Goal: Task Accomplishment & Management: Manage account settings

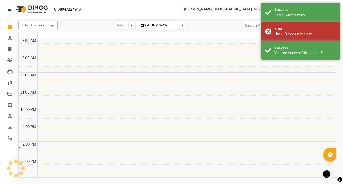
select select "en"
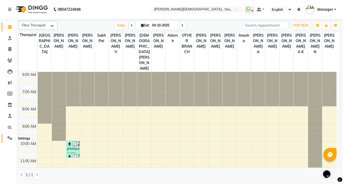
click at [10, 136] on icon at bounding box center [9, 138] width 5 height 4
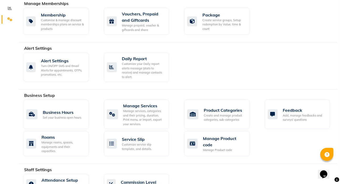
scroll to position [143, 0]
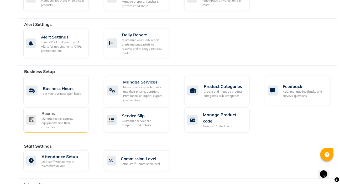
click at [54, 117] on div "Manage rooms, spaces, equipments and their capacities." at bounding box center [62, 123] width 43 height 13
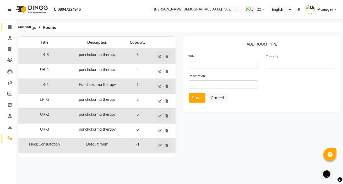
click at [10, 27] on icon at bounding box center [9, 27] width 3 height 4
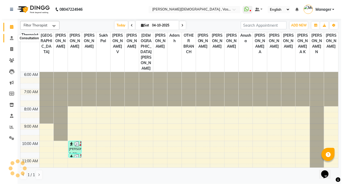
scroll to position [138, 0]
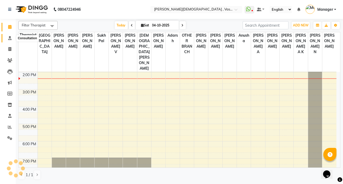
click at [10, 39] on icon at bounding box center [9, 38] width 3 height 4
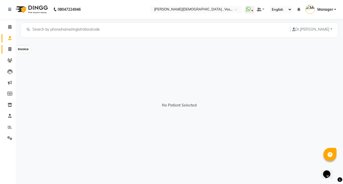
click at [10, 49] on icon at bounding box center [9, 49] width 3 height 4
select select "service"
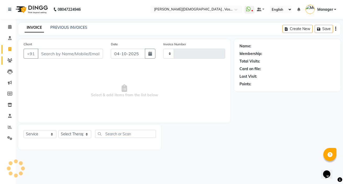
click at [10, 63] on link "Clients" at bounding box center [8, 60] width 13 height 9
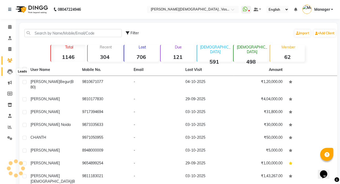
click at [11, 70] on icon at bounding box center [9, 71] width 5 height 5
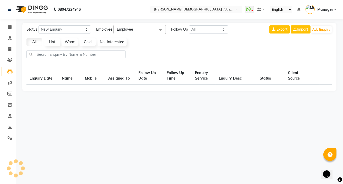
select select "10"
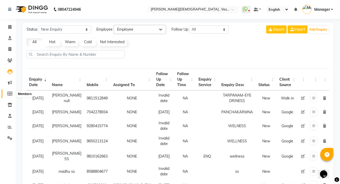
click at [8, 91] on span at bounding box center [9, 94] width 9 height 6
select select
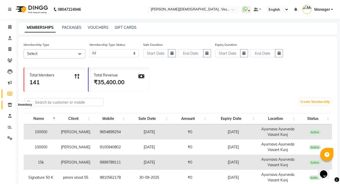
click at [10, 105] on icon at bounding box center [10, 105] width 4 height 4
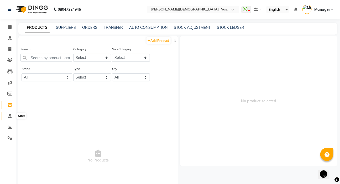
click at [9, 118] on icon at bounding box center [9, 116] width 3 height 4
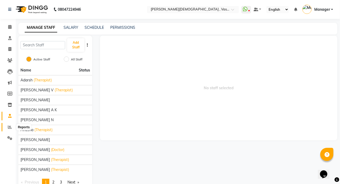
click at [11, 127] on icon at bounding box center [10, 127] width 4 height 4
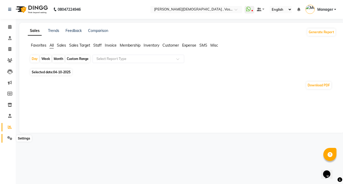
click at [10, 138] on icon at bounding box center [9, 138] width 5 height 4
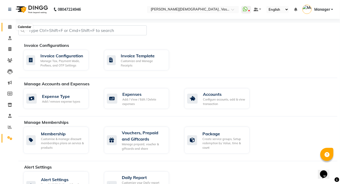
click at [9, 26] on icon at bounding box center [9, 27] width 3 height 4
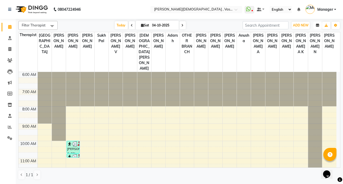
click at [317, 25] on icon "button" at bounding box center [317, 25] width 3 height 3
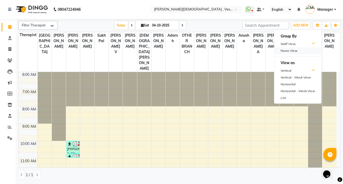
click at [308, 51] on div "Room View" at bounding box center [298, 50] width 47 height 7
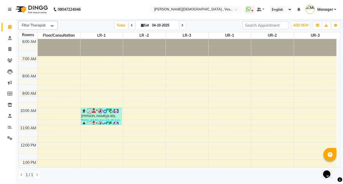
click at [127, 92] on div "6:00 AM 7:00 AM 8:00 AM 9:00 AM 10:00 AM 11:00 AM 12:00 PM 1:00 PM 2:00 PM 3:00…" at bounding box center [178, 168] width 318 height 259
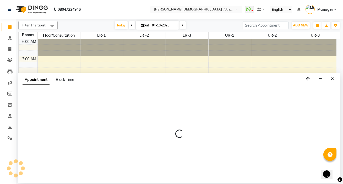
select select "540"
select select "tentative"
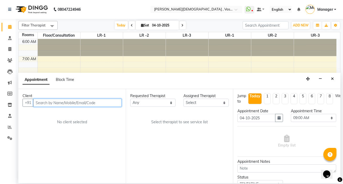
click at [51, 104] on input "text" at bounding box center [77, 103] width 88 height 8
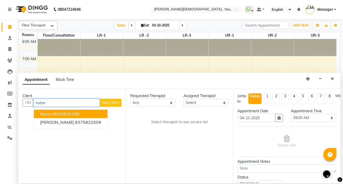
click at [61, 113] on ngb-highlight "9310633150" at bounding box center [66, 113] width 26 height 5
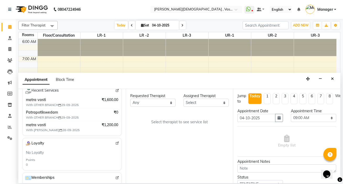
scroll to position [105, 0]
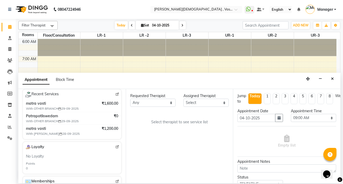
type input "9310633150"
click at [161, 102] on select "Any [PERSON_NAME] V [PERSON_NAME] [PERSON_NAME] A K [PERSON_NAME] N [PERSON_NAM…" at bounding box center [152, 103] width 45 height 8
select select "71369"
click at [130, 99] on select "Any [PERSON_NAME] V [PERSON_NAME] [PERSON_NAME] A K [PERSON_NAME] N [PERSON_NAM…" at bounding box center [152, 103] width 45 height 8
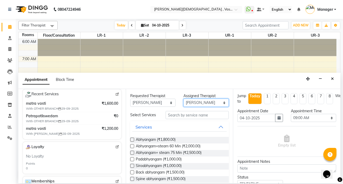
click at [201, 103] on select "Select [PERSON_NAME] V [PERSON_NAME] [PERSON_NAME] A K [PERSON_NAME] N [PERSON_…" at bounding box center [206, 103] width 45 height 8
select select "71499"
click at [184, 99] on select "Select [PERSON_NAME] V [PERSON_NAME] [PERSON_NAME] A K [PERSON_NAME] N [PERSON_…" at bounding box center [206, 103] width 45 height 8
click at [173, 113] on input "text" at bounding box center [197, 115] width 63 height 8
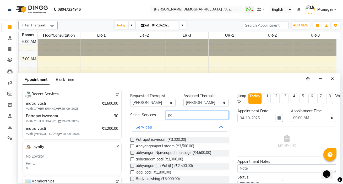
type input "po"
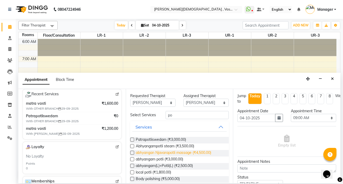
drag, startPoint x: 132, startPoint y: 146, endPoint x: 201, endPoint y: 152, distance: 68.9
click at [132, 147] on label at bounding box center [132, 146] width 4 height 4
click at [132, 147] on input "checkbox" at bounding box center [131, 146] width 3 height 3
checkbox input "true"
select select "2648"
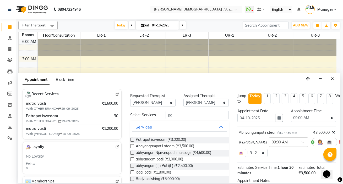
checkbox input "false"
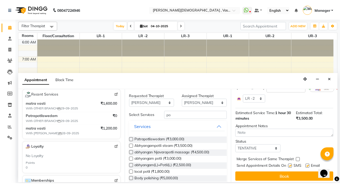
scroll to position [61, 0]
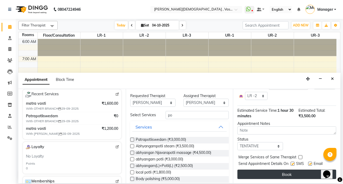
click at [286, 170] on button "Book" at bounding box center [287, 174] width 99 height 9
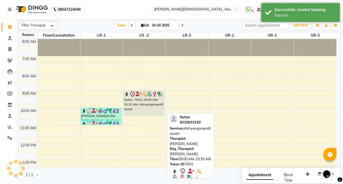
click at [141, 91] on link "Nutan, TK02, 09:00 AM-10:30 AM, Abhyangampotli steam" at bounding box center [144, 103] width 41 height 25
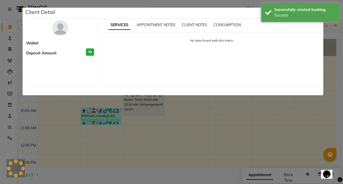
select select "7"
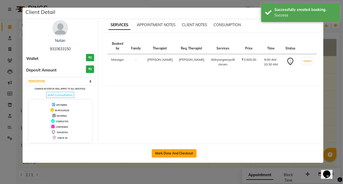
drag, startPoint x: 181, startPoint y: 155, endPoint x: 188, endPoint y: 152, distance: 6.7
click at [181, 154] on button "Mark Done And Checkout" at bounding box center [174, 153] width 45 height 8
select select "service"
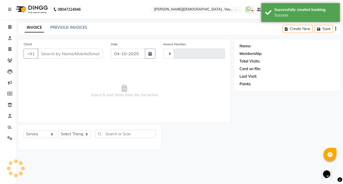
type input "3252"
select select "5571"
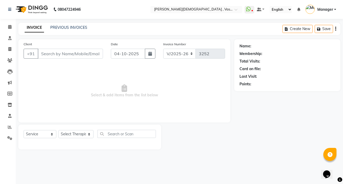
type input "9310633150"
select select "71499"
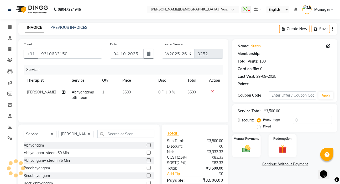
select select "1: Object"
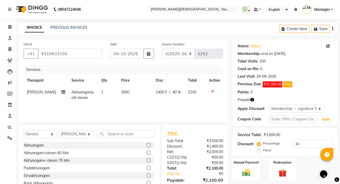
scroll to position [26, 0]
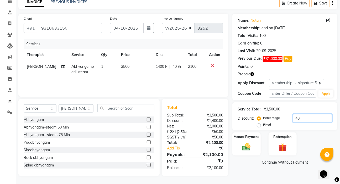
drag, startPoint x: 296, startPoint y: 121, endPoint x: 281, endPoint y: 122, distance: 14.7
click at [281, 122] on div "Percentage Fixed 40" at bounding box center [295, 121] width 74 height 14
type input "60"
click at [280, 144] on img at bounding box center [282, 147] width 14 height 10
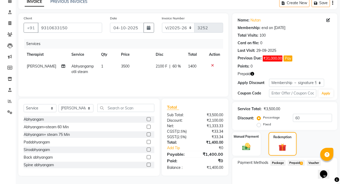
scroll to position [50, 0]
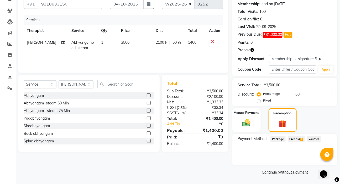
drag, startPoint x: 295, startPoint y: 139, endPoint x: 329, endPoint y: 135, distance: 34.1
click at [295, 139] on span "Prepaid 3" at bounding box center [295, 139] width 17 height 6
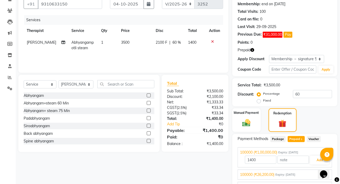
scroll to position [78, 0]
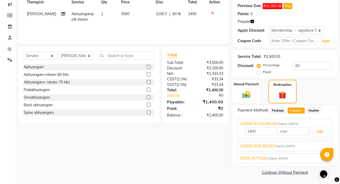
click at [293, 146] on span "Expiry: [DATE]" at bounding box center [285, 146] width 20 height 4
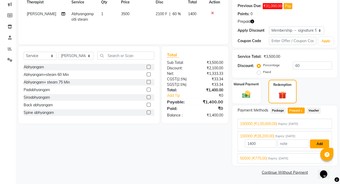
click at [318, 144] on button "Add" at bounding box center [319, 144] width 19 height 9
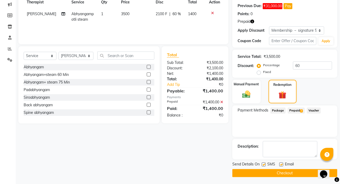
scroll to position [79, 0]
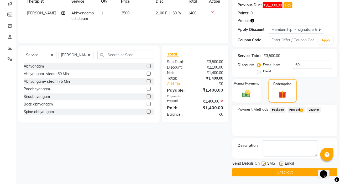
click at [283, 174] on button "Checkout" at bounding box center [284, 173] width 105 height 8
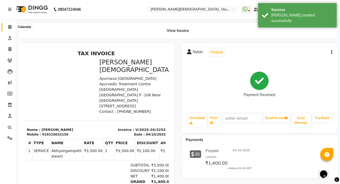
click at [8, 28] on icon at bounding box center [9, 27] width 3 height 4
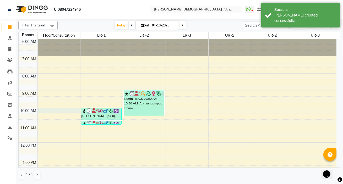
click at [55, 109] on div "6:00 AM 7:00 AM 8:00 AM 9:00 AM 10:00 AM 11:00 AM 12:00 PM 1:00 PM 2:00 PM 3:00…" at bounding box center [178, 168] width 318 height 259
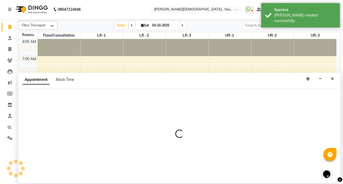
select select "600"
select select "tentative"
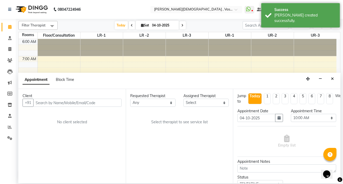
click at [49, 101] on input "text" at bounding box center [77, 103] width 88 height 8
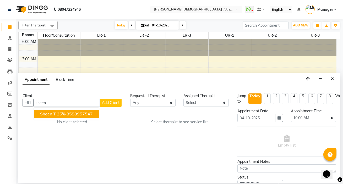
click at [51, 111] on button "sheen T 25% 8588957547" at bounding box center [66, 114] width 65 height 8
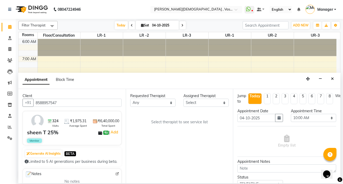
type input "8588957547"
click at [150, 104] on select "Any [PERSON_NAME] V [PERSON_NAME] [PERSON_NAME] A K [PERSON_NAME] N [PERSON_NAM…" at bounding box center [152, 103] width 45 height 8
select select "50054"
click at [130, 99] on select "Any [PERSON_NAME] V [PERSON_NAME] [PERSON_NAME] A K [PERSON_NAME] N [PERSON_NAM…" at bounding box center [152, 103] width 45 height 8
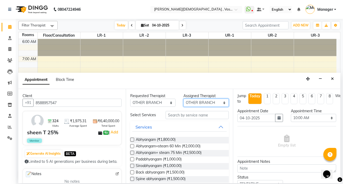
click at [214, 102] on select "Select [PERSON_NAME] V [PERSON_NAME] [PERSON_NAME] A K [PERSON_NAME] N [PERSON_…" at bounding box center [206, 103] width 45 height 8
select select "71499"
click at [184, 99] on select "Select [PERSON_NAME] V [PERSON_NAME] [PERSON_NAME] A K [PERSON_NAME] N [PERSON_…" at bounding box center [206, 103] width 45 height 8
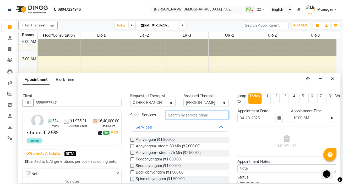
click at [171, 116] on input "text" at bounding box center [197, 115] width 63 height 8
type input "potli"
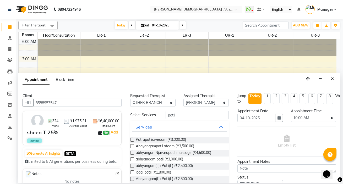
click at [131, 166] on label at bounding box center [132, 166] width 4 height 4
click at [131, 166] on input "checkbox" at bounding box center [131, 166] width 3 height 3
checkbox input "true"
select select "2610"
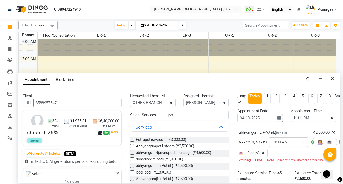
checkbox input "false"
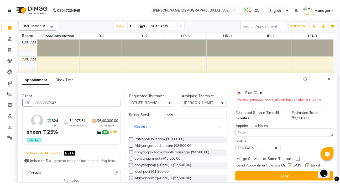
scroll to position [66, 0]
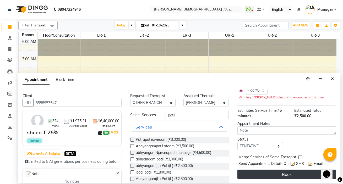
click at [289, 170] on button "Book" at bounding box center [287, 174] width 99 height 9
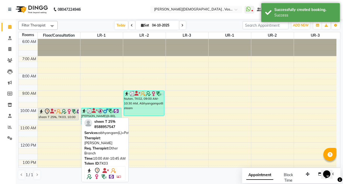
click at [51, 115] on div "sheen T 25%, TK03, 10:00 AM-10:45 AM, abhyangam(L)+Potli(L)" at bounding box center [59, 114] width 40 height 12
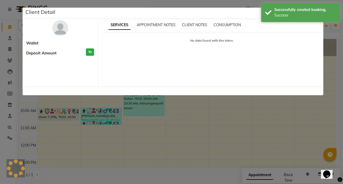
select select "7"
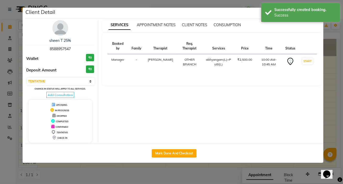
drag, startPoint x: 180, startPoint y: 154, endPoint x: 230, endPoint y: 142, distance: 51.1
click at [180, 153] on button "Mark Done And Checkout" at bounding box center [174, 153] width 45 height 8
select select "5571"
select select "service"
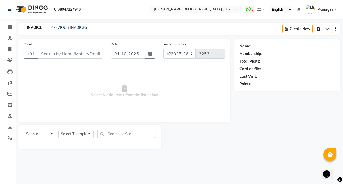
type input "8588957547"
select select "71499"
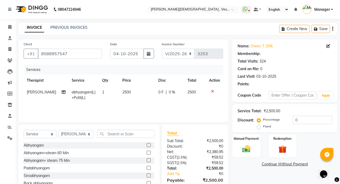
select select "1: Object"
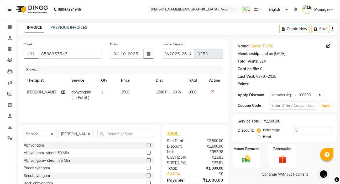
type input "60"
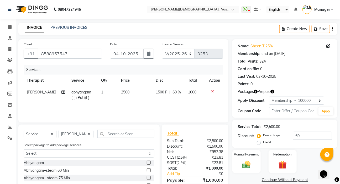
drag, startPoint x: 283, startPoint y: 159, endPoint x: 343, endPoint y: 136, distance: 64.4
click at [283, 159] on div "Redemption" at bounding box center [282, 161] width 28 height 23
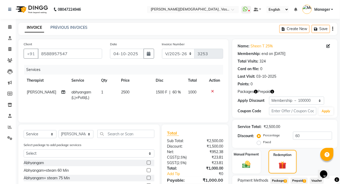
scroll to position [44, 0]
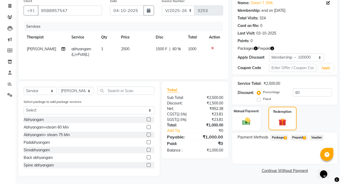
click at [303, 138] on span "Prepaid 1" at bounding box center [298, 138] width 17 height 6
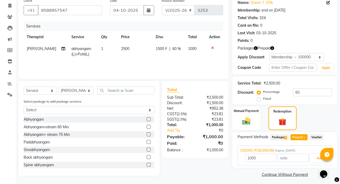
scroll to position [46, 0]
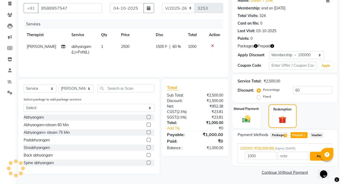
click at [315, 155] on button "Add" at bounding box center [319, 156] width 19 height 9
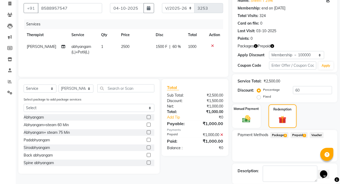
scroll to position [71, 0]
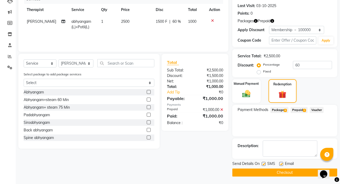
click at [272, 171] on button "Checkout" at bounding box center [284, 173] width 105 height 8
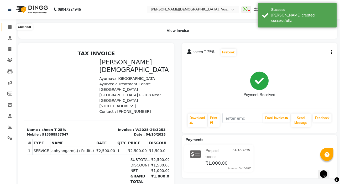
click at [10, 26] on icon at bounding box center [9, 27] width 3 height 4
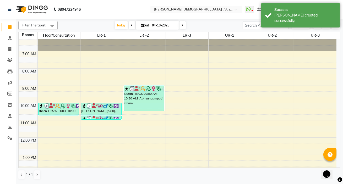
scroll to position [14, 0]
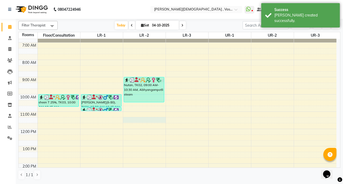
click at [132, 119] on div "6:00 AM 7:00 AM 8:00 AM 9:00 AM 10:00 AM 11:00 AM 12:00 PM 1:00 PM 2:00 PM 3:00…" at bounding box center [178, 154] width 318 height 259
select select "675"
select select "tentative"
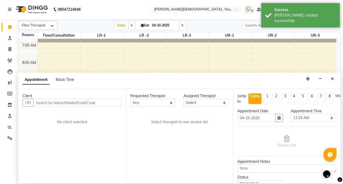
click at [55, 107] on input "text" at bounding box center [77, 103] width 88 height 8
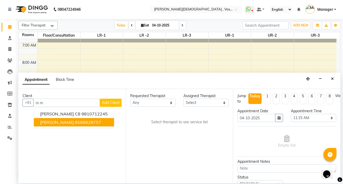
drag, startPoint x: 60, startPoint y: 122, endPoint x: 96, endPoint y: 122, distance: 35.9
click at [60, 122] on span "[PERSON_NAME]" at bounding box center [57, 122] width 34 height 5
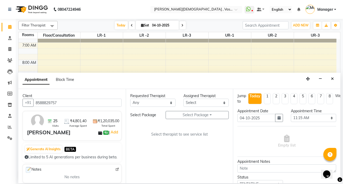
type input "8588829757"
click at [156, 104] on select "Any [PERSON_NAME] V [PERSON_NAME] [PERSON_NAME] A K [PERSON_NAME] N [PERSON_NAM…" at bounding box center [152, 103] width 45 height 8
select select "71369"
click at [130, 99] on select "Any [PERSON_NAME] V [PERSON_NAME] [PERSON_NAME] A K [PERSON_NAME] N [PERSON_NAM…" at bounding box center [152, 103] width 45 height 8
select select "71369"
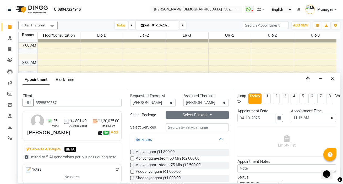
click at [178, 116] on button "Select Package Toggle Dropdown" at bounding box center [197, 115] width 63 height 8
click at [179, 125] on li "[PERSON_NAME] cghs" at bounding box center [192, 126] width 52 height 8
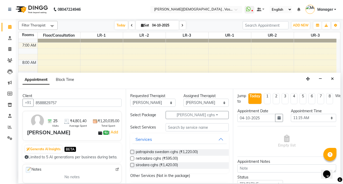
click at [131, 152] on label at bounding box center [132, 152] width 4 height 4
click at [131, 152] on input "checkbox" at bounding box center [131, 152] width 3 height 3
checkbox input "true"
select select "2648"
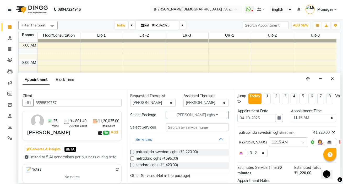
checkbox input "false"
click at [131, 159] on label at bounding box center [132, 159] width 4 height 4
click at [131, 159] on input "checkbox" at bounding box center [131, 159] width 3 height 3
checkbox input "true"
select select "2648"
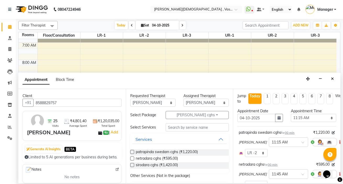
checkbox input "false"
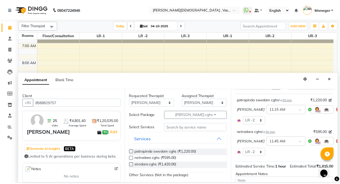
scroll to position [104, 0]
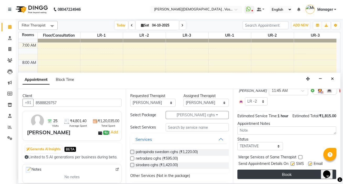
click at [304, 170] on button "Book" at bounding box center [287, 174] width 99 height 9
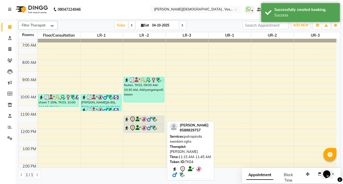
click at [142, 124] on div at bounding box center [144, 124] width 40 height 2
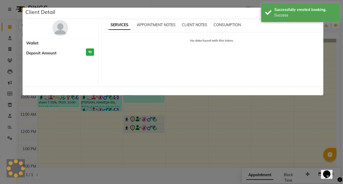
select select "7"
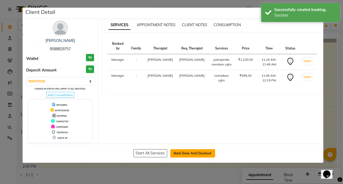
click at [202, 153] on button "Mark Done And Checkout" at bounding box center [192, 153] width 45 height 8
select select "service"
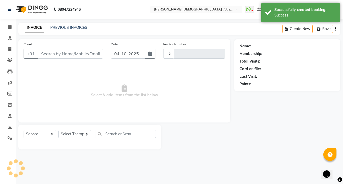
type input "3254"
select select "5571"
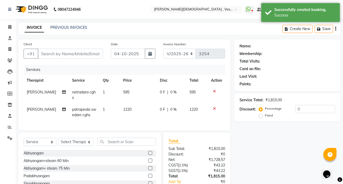
type input "8588829757"
select select "71369"
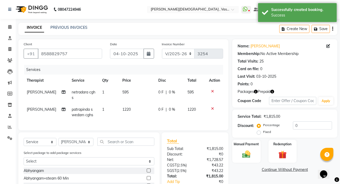
scroll to position [37, 0]
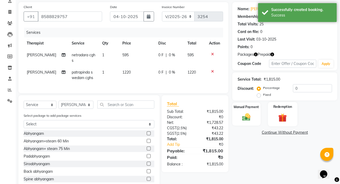
click at [280, 114] on img at bounding box center [282, 118] width 14 height 10
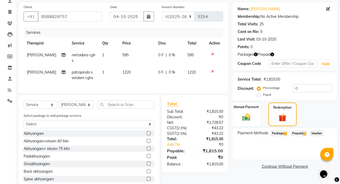
click at [282, 133] on span "Package 2" at bounding box center [279, 134] width 18 height 6
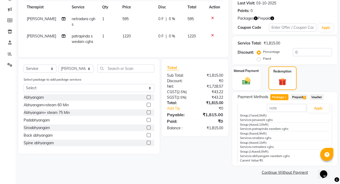
scroll to position [11, 0]
click at [312, 107] on button "Apply" at bounding box center [318, 107] width 22 height 9
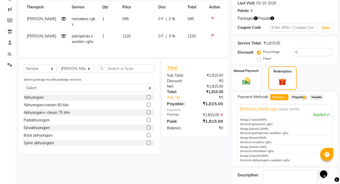
scroll to position [103, 0]
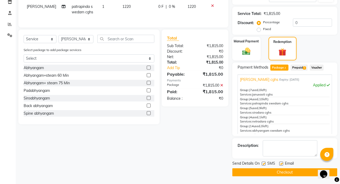
click at [288, 170] on button "Checkout" at bounding box center [284, 173] width 105 height 8
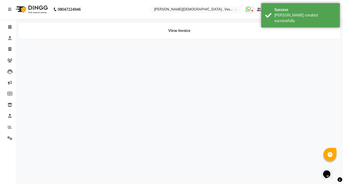
drag, startPoint x: 343, startPoint y: 103, endPoint x: 336, endPoint y: 55, distance: 48.7
click at [340, 62] on div "08047224946 Select Location × Ayurnava Ayurveda , Vasant Kunj WhatsApp Status ✕…" at bounding box center [171, 92] width 343 height 184
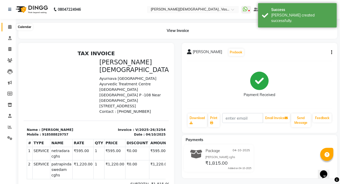
click at [8, 26] on icon at bounding box center [9, 27] width 3 height 4
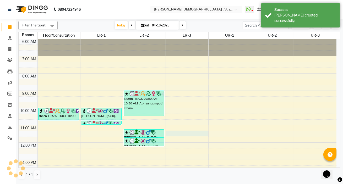
click at [175, 132] on div "6:00 AM 7:00 AM 8:00 AM 9:00 AM 10:00 AM 11:00 AM 12:00 PM 1:00 PM 2:00 PM 3:00…" at bounding box center [178, 168] width 318 height 259
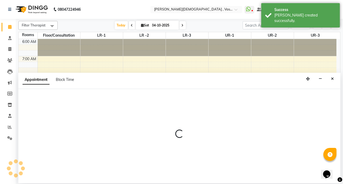
select select "675"
select select "tentative"
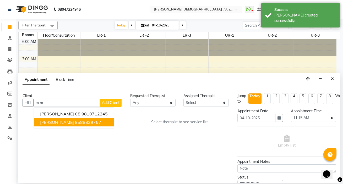
click at [61, 124] on span "[PERSON_NAME]" at bounding box center [57, 122] width 34 height 5
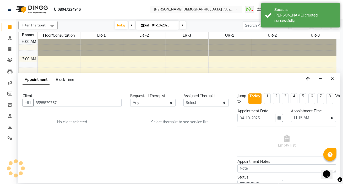
type input "8588829757"
click at [170, 103] on select "Any [PERSON_NAME] V [PERSON_NAME] [PERSON_NAME] A K [PERSON_NAME] N [PERSON_NAM…" at bounding box center [152, 103] width 45 height 8
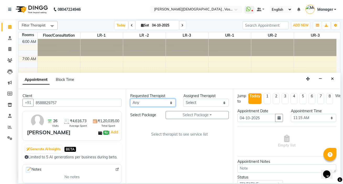
select select "39036"
click at [130, 99] on select "Any [PERSON_NAME] V [PERSON_NAME] [PERSON_NAME] A K [PERSON_NAME] N [PERSON_NAM…" at bounding box center [152, 103] width 45 height 8
select select "39036"
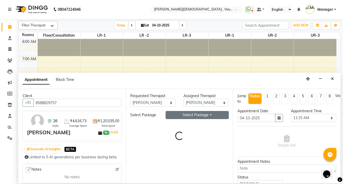
click at [191, 114] on button "Select Package Toggle Dropdown" at bounding box center [197, 115] width 63 height 8
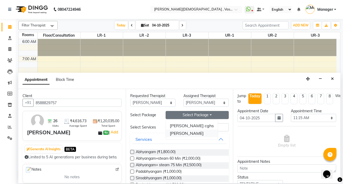
click at [187, 135] on li "[PERSON_NAME]" at bounding box center [192, 134] width 52 height 8
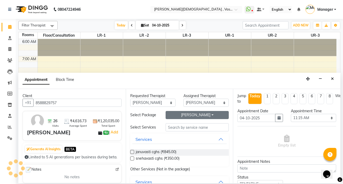
click at [192, 117] on button "[PERSON_NAME]" at bounding box center [197, 115] width 63 height 8
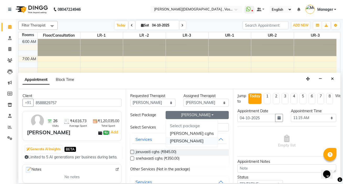
click at [191, 142] on li "[PERSON_NAME]" at bounding box center [192, 141] width 52 height 8
click at [183, 119] on button "[PERSON_NAME]" at bounding box center [197, 115] width 63 height 8
click at [183, 143] on li "[PERSON_NAME]" at bounding box center [192, 141] width 52 height 8
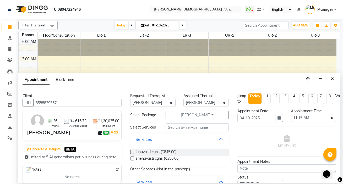
click at [131, 153] on label at bounding box center [132, 152] width 4 height 4
click at [131, 153] on input "checkbox" at bounding box center [131, 152] width 3 height 3
checkbox input "true"
select select "2649"
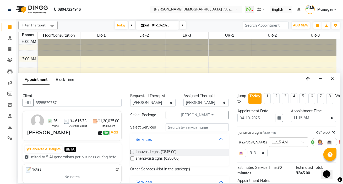
checkbox input "false"
click at [133, 160] on label at bounding box center [132, 159] width 4 height 4
click at [133, 160] on input "checkbox" at bounding box center [131, 159] width 3 height 3
checkbox input "true"
select select "2649"
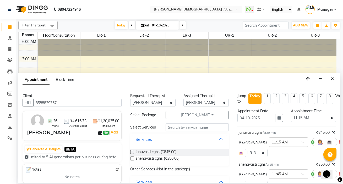
checkbox input "false"
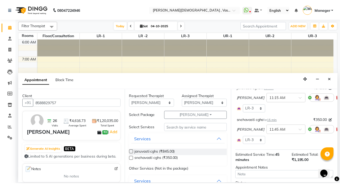
scroll to position [94, 0]
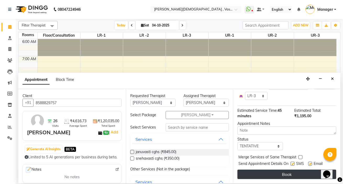
click at [292, 171] on button "Book" at bounding box center [287, 174] width 99 height 9
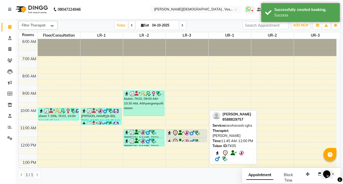
click at [185, 138] on link "[PERSON_NAME], TK05, 11:45 AM-12:00 PM, snehavasti cghs" at bounding box center [187, 140] width 41 height 4
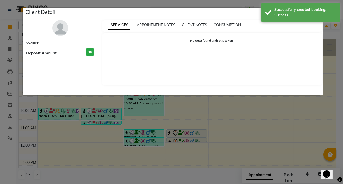
select select "7"
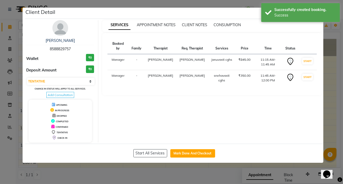
drag, startPoint x: 341, startPoint y: 119, endPoint x: 325, endPoint y: 133, distance: 21.3
click at [340, 133] on ngb-modal-window "Client Detail [PERSON_NAME] 8588829757 Wallet ₹0 Deposit Amount ₹0 Select IN SE…" at bounding box center [171, 92] width 343 height 184
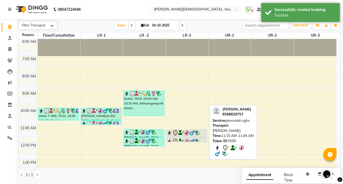
click at [188, 137] on div at bounding box center [187, 138] width 40 height 2
select select "7"
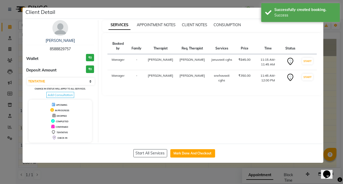
drag, startPoint x: 337, startPoint y: 117, endPoint x: 337, endPoint y: 120, distance: 3.1
click at [337, 120] on ngb-modal-window "Client Detail [PERSON_NAME] 8588829757 Wallet ₹0 Deposit Amount ₹0 Select IN SE…" at bounding box center [171, 92] width 343 height 184
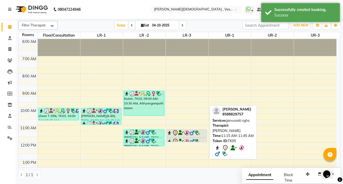
click at [190, 137] on div at bounding box center [187, 138] width 40 height 2
select select "7"
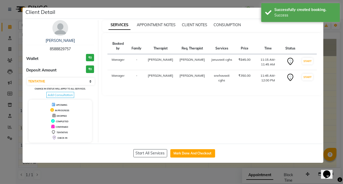
drag, startPoint x: 196, startPoint y: 154, endPoint x: 251, endPoint y: 132, distance: 59.0
click at [196, 153] on button "Mark Done And Checkout" at bounding box center [192, 153] width 45 height 8
select select "service"
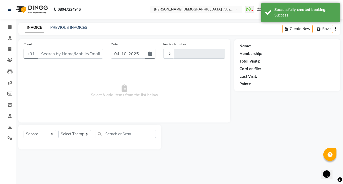
type input "3255"
select select "5571"
type input "8588829757"
select select "39036"
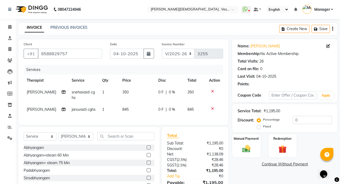
scroll to position [31, 0]
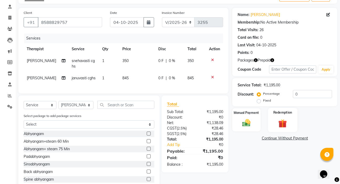
click at [281, 117] on div "Redemption" at bounding box center [281, 120] width 29 height 24
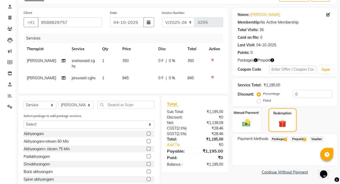
click at [278, 140] on span "Package 2" at bounding box center [279, 139] width 18 height 6
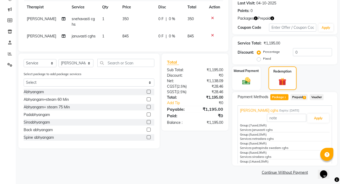
scroll to position [24, 0]
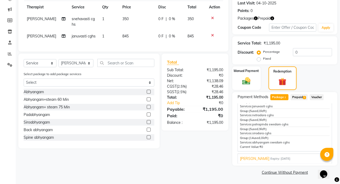
click at [285, 158] on span "Expiry: [DATE]" at bounding box center [280, 159] width 20 height 4
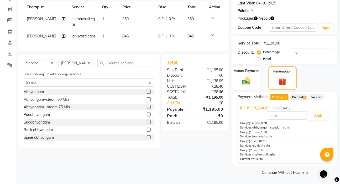
scroll to position [14, 0]
click at [212, 34] on icon at bounding box center [212, 36] width 3 height 4
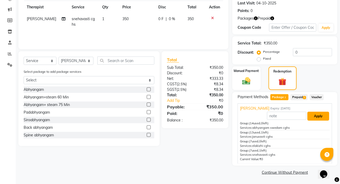
click at [314, 115] on button "Apply" at bounding box center [318, 116] width 22 height 9
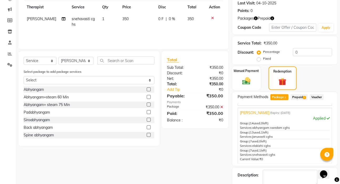
scroll to position [103, 0]
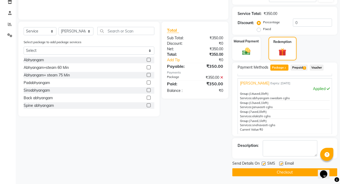
click at [283, 172] on button "Checkout" at bounding box center [284, 173] width 105 height 8
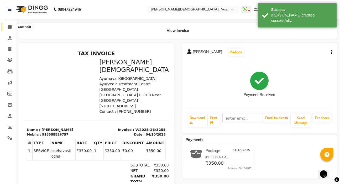
click at [9, 26] on icon at bounding box center [9, 27] width 3 height 4
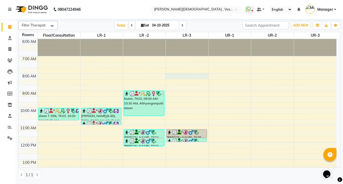
click at [176, 76] on div "6:00 AM 7:00 AM 8:00 AM 9:00 AM 10:00 AM 11:00 AM 12:00 PM 1:00 PM 2:00 PM 3:00…" at bounding box center [178, 168] width 318 height 259
select select "tentative"
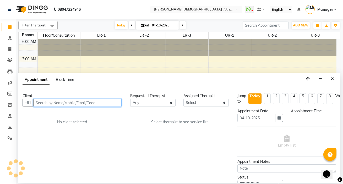
select select "480"
click at [51, 103] on input "text" at bounding box center [77, 103] width 88 height 8
type input "r"
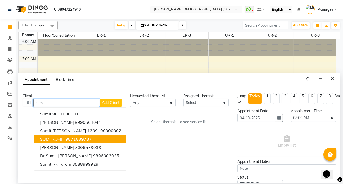
click at [79, 138] on ngb-highlight "9871839737" at bounding box center [79, 139] width 26 height 5
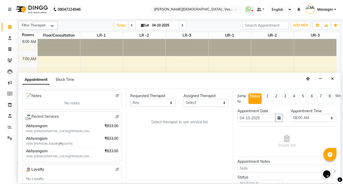
scroll to position [90, 0]
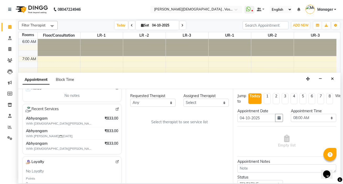
type input "9871839737"
click at [166, 103] on select "Any [PERSON_NAME] V [PERSON_NAME] [PERSON_NAME] A K [PERSON_NAME] N [PERSON_NAM…" at bounding box center [152, 103] width 45 height 8
select select "81006"
click at [130, 99] on select "Any [PERSON_NAME] V [PERSON_NAME] [PERSON_NAME] A K [PERSON_NAME] N [PERSON_NAM…" at bounding box center [152, 103] width 45 height 8
select select "81006"
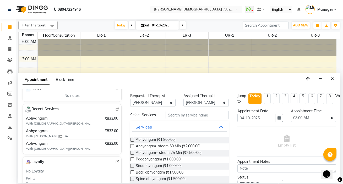
click at [131, 139] on label at bounding box center [132, 140] width 4 height 4
click at [131, 139] on input "checkbox" at bounding box center [131, 140] width 3 height 3
checkbox input "true"
select select "2649"
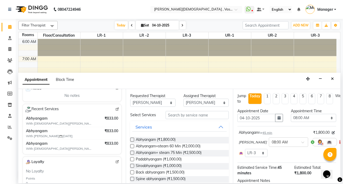
checkbox input "false"
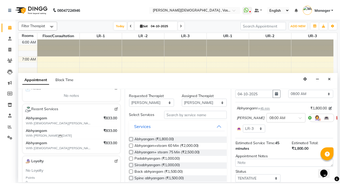
scroll to position [61, 0]
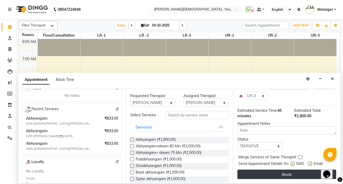
click at [278, 170] on button "Book" at bounding box center [287, 174] width 99 height 9
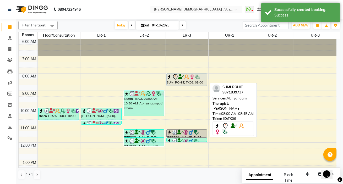
click at [175, 79] on icon at bounding box center [175, 77] width 6 height 6
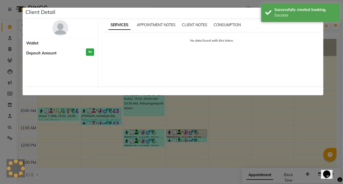
select select "7"
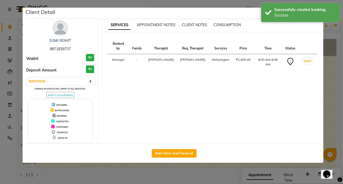
drag, startPoint x: 340, startPoint y: 105, endPoint x: 323, endPoint y: 120, distance: 22.8
click at [343, 120] on ngb-modal-window "Client Detail SUMI ROHIT 9871839737 Wallet ₹0 Deposit Amount ₹0 Select IN SERVI…" at bounding box center [171, 92] width 343 height 184
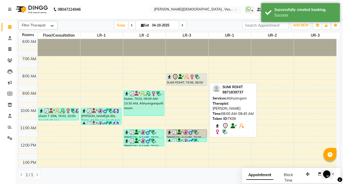
click at [176, 81] on div "SUMI ROHIT, TK06, 08:00 AM-08:45 AM, Abhyangam" at bounding box center [187, 80] width 40 height 12
select select "7"
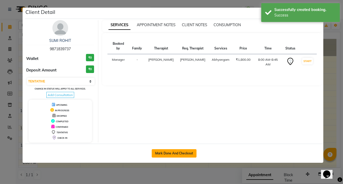
click at [183, 153] on button "Mark Done And Checkout" at bounding box center [174, 153] width 45 height 8
select select "5571"
select select "service"
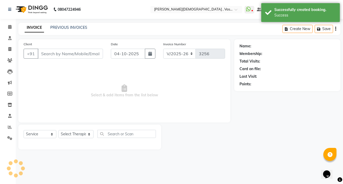
type input "9871839737"
select select "81006"
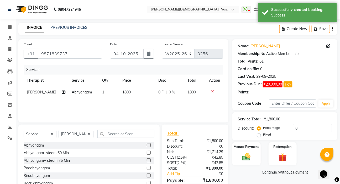
scroll to position [26, 0]
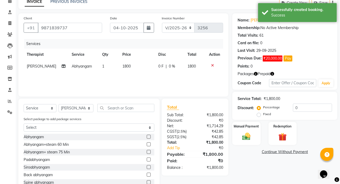
click at [263, 113] on label "Fixed" at bounding box center [267, 114] width 8 height 5
click at [258, 113] on input "Fixed" at bounding box center [260, 115] width 4 height 4
radio input "true"
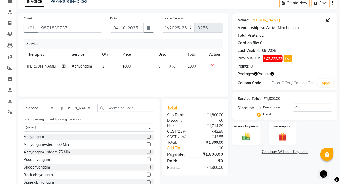
click at [276, 112] on div "Percentage Fixed" at bounding box center [275, 111] width 35 height 14
drag, startPoint x: 305, startPoint y: 108, endPoint x: 281, endPoint y: 108, distance: 23.6
click at [282, 108] on div "Percentage Fixed 0" at bounding box center [295, 111] width 74 height 14
type input "8"
type input "967"
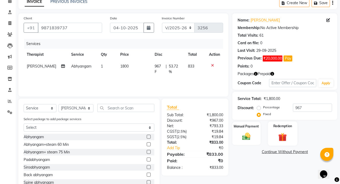
click at [287, 137] on img at bounding box center [282, 137] width 14 height 10
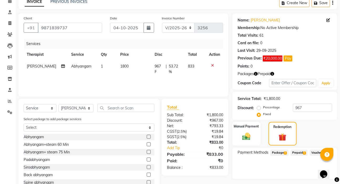
scroll to position [44, 0]
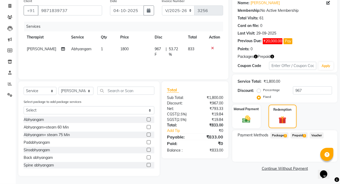
click at [300, 133] on span "Prepaid 1" at bounding box center [298, 136] width 17 height 6
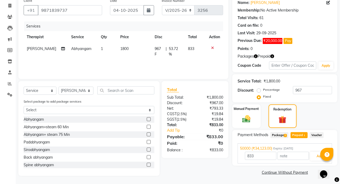
click at [275, 136] on span "Package 2" at bounding box center [279, 135] width 18 height 6
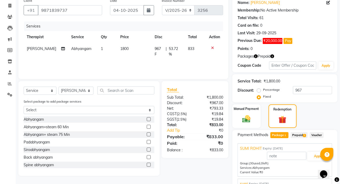
click at [298, 135] on span "Prepaid 1" at bounding box center [298, 135] width 17 height 6
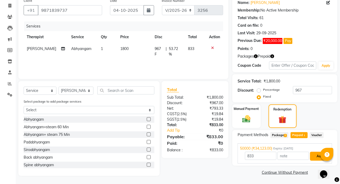
click at [316, 157] on button "Add" at bounding box center [319, 156] width 19 height 9
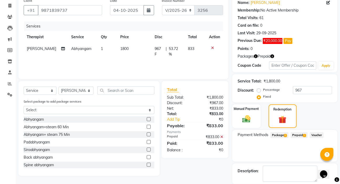
click at [301, 135] on span "Prepaid 1" at bounding box center [298, 135] width 17 height 6
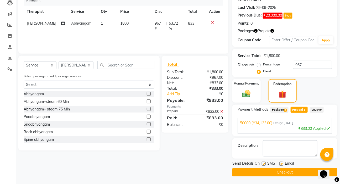
click at [273, 172] on button "Checkout" at bounding box center [284, 173] width 105 height 8
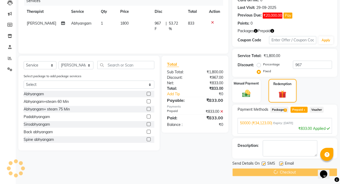
click at [221, 111] on icon at bounding box center [221, 112] width 3 height 4
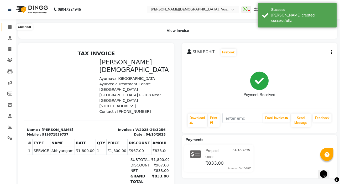
click at [10, 24] on span at bounding box center [9, 27] width 9 height 6
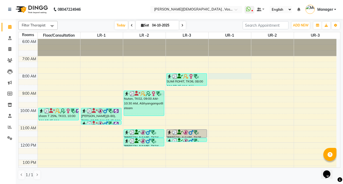
click at [216, 75] on div "6:00 AM 7:00 AM 8:00 AM 9:00 AM 10:00 AM 11:00 AM 12:00 PM 1:00 PM 2:00 PM 3:00…" at bounding box center [178, 168] width 318 height 259
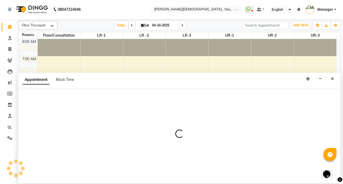
select select "480"
select select "tentative"
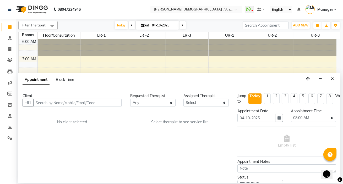
click at [55, 101] on input "text" at bounding box center [77, 103] width 88 height 8
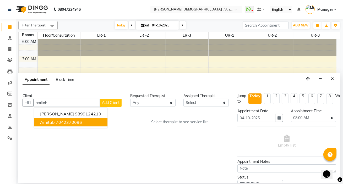
drag, startPoint x: 68, startPoint y: 124, endPoint x: 105, endPoint y: 118, distance: 37.0
click at [68, 124] on ngb-highlight "7042370096" at bounding box center [69, 122] width 26 height 5
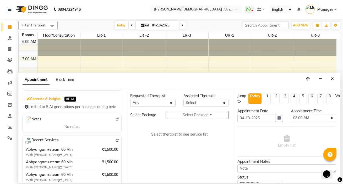
scroll to position [27, 0]
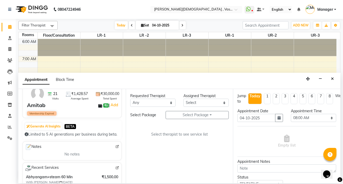
type input "7042370096"
click at [162, 99] on select "Any [PERSON_NAME] V [PERSON_NAME] [PERSON_NAME] A K [PERSON_NAME] N [PERSON_NAM…" at bounding box center [152, 103] width 45 height 8
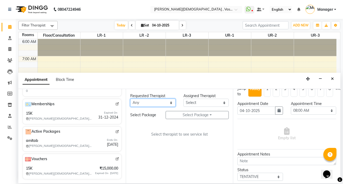
scroll to position [0, 0]
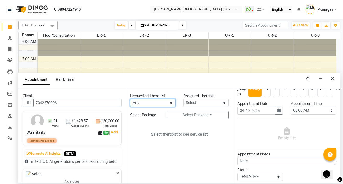
click at [165, 102] on select "Any [PERSON_NAME] V [PERSON_NAME] [PERSON_NAME] A K [PERSON_NAME] N [PERSON_NAM…" at bounding box center [152, 103] width 45 height 8
select select "39038"
click at [130, 99] on select "Any [PERSON_NAME] V [PERSON_NAME] [PERSON_NAME] A K [PERSON_NAME] N [PERSON_NAM…" at bounding box center [152, 103] width 45 height 8
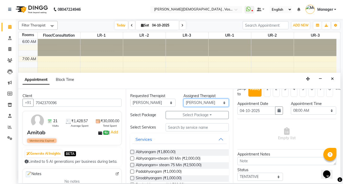
click at [204, 101] on select "Select [PERSON_NAME] V [PERSON_NAME] [PERSON_NAME] A K [PERSON_NAME] N [PERSON_…" at bounding box center [206, 103] width 45 height 8
select select "50054"
click at [184, 99] on select "Select [PERSON_NAME] V [PERSON_NAME] [PERSON_NAME] A K [PERSON_NAME] N [PERSON_…" at bounding box center [206, 103] width 45 height 8
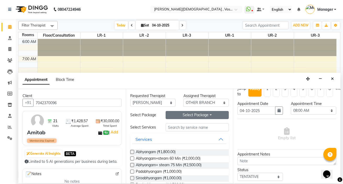
click at [198, 115] on button "Select Package Toggle Dropdown" at bounding box center [197, 115] width 63 height 8
drag, startPoint x: 191, startPoint y: 127, endPoint x: 184, endPoint y: 128, distance: 7.9
click at [191, 127] on li "amitab" at bounding box center [186, 126] width 41 height 8
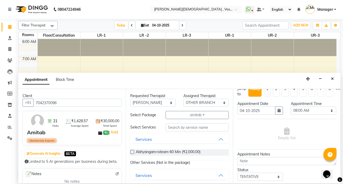
click at [131, 152] on label at bounding box center [132, 152] width 4 height 4
click at [131, 152] on input "checkbox" at bounding box center [131, 152] width 3 height 3
checkbox input "true"
select select "2650"
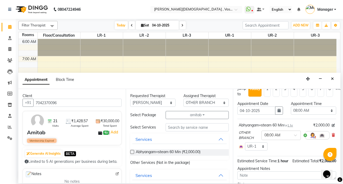
checkbox input "false"
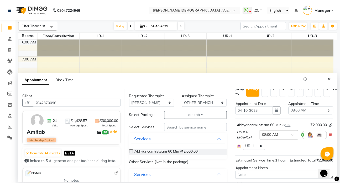
scroll to position [61, 0]
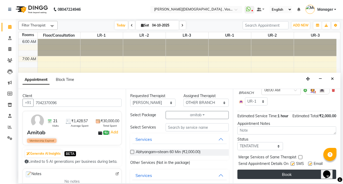
click at [288, 170] on button "Book" at bounding box center [287, 174] width 99 height 9
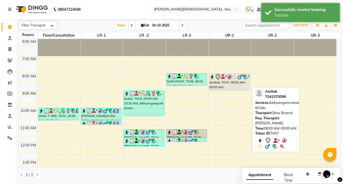
click at [223, 80] on div "Amitab, TK07, 08:00 AM-09:00 AM, Abhyangam+steam 60 Min" at bounding box center [230, 82] width 40 height 17
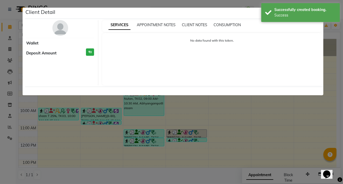
select select "7"
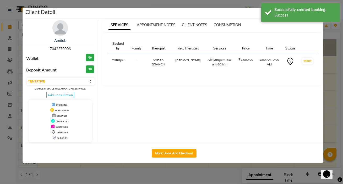
drag, startPoint x: 341, startPoint y: 119, endPoint x: 330, endPoint y: 152, distance: 34.7
click at [343, 153] on ngb-modal-window "Client Detail Amitab 7042370096 Wallet ₹0 Deposit Amount ₹0 Select IN SERVICE C…" at bounding box center [171, 92] width 343 height 184
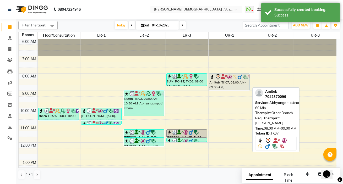
click at [228, 83] on div "Amitab, TK07, 08:00 AM-09:00 AM, Abhyangam+steam 60 Min" at bounding box center [230, 82] width 40 height 17
select select "7"
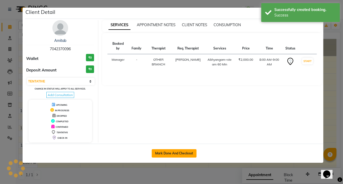
click at [173, 152] on button "Mark Done And Checkout" at bounding box center [174, 153] width 45 height 8
select select "service"
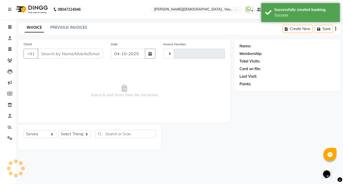
type input "3257"
select select "5571"
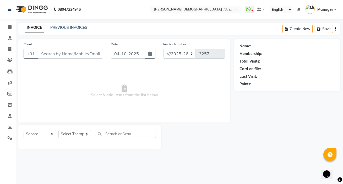
type input "7042370096"
select select "50054"
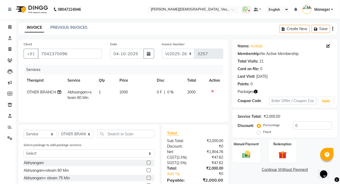
scroll to position [44, 0]
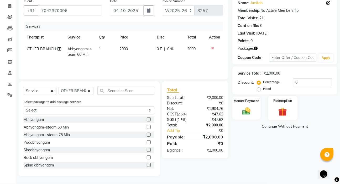
click at [283, 110] on img at bounding box center [282, 111] width 14 height 10
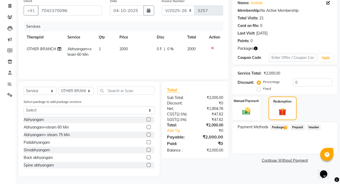
click at [280, 128] on span "Package 1" at bounding box center [279, 128] width 18 height 6
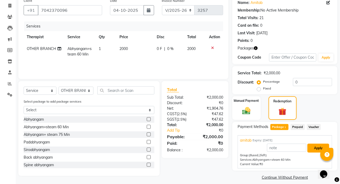
click at [313, 149] on button "Apply" at bounding box center [318, 148] width 22 height 9
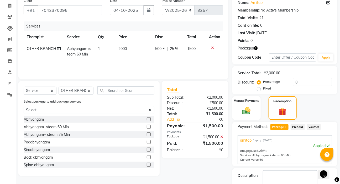
scroll to position [74, 0]
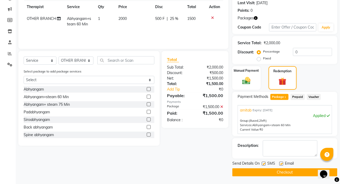
click at [280, 174] on button "Checkout" at bounding box center [284, 173] width 105 height 8
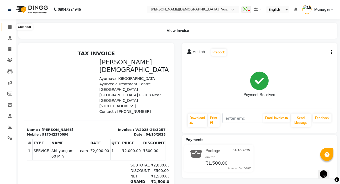
click at [8, 28] on span at bounding box center [9, 27] width 9 height 6
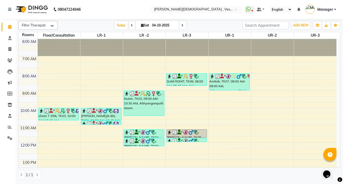
click at [175, 109] on div "6:00 AM 7:00 AM 8:00 AM 9:00 AM 10:00 AM 11:00 AM 12:00 PM 1:00 PM 2:00 PM 3:00…" at bounding box center [178, 168] width 318 height 259
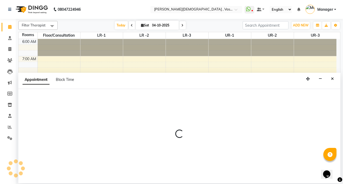
select select "600"
select select "tentative"
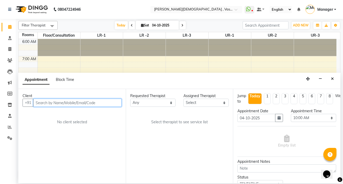
click at [48, 104] on input "text" at bounding box center [77, 103] width 88 height 8
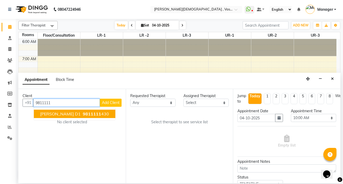
click at [55, 114] on span "[PERSON_NAME] d1" at bounding box center [60, 113] width 41 height 5
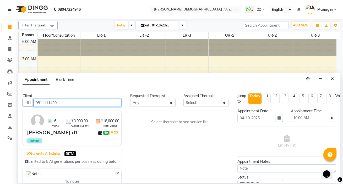
type input "9811111430"
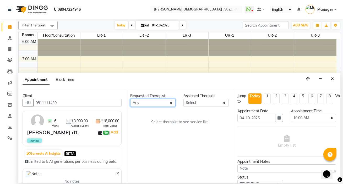
click at [170, 103] on select "Any [PERSON_NAME] V [PERSON_NAME] [PERSON_NAME] A K [PERSON_NAME] N [PERSON_NAM…" at bounding box center [152, 103] width 45 height 8
select select "81006"
click at [130, 99] on select "Any [PERSON_NAME] V [PERSON_NAME] [PERSON_NAME] A K [PERSON_NAME] N [PERSON_NAM…" at bounding box center [152, 103] width 45 height 8
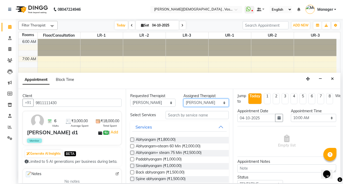
click at [205, 104] on select "Select [PERSON_NAME] V [PERSON_NAME] [PERSON_NAME] A K [PERSON_NAME] N [PERSON_…" at bounding box center [206, 103] width 45 height 8
select select "50054"
click at [184, 99] on select "Select [PERSON_NAME] V [PERSON_NAME] [PERSON_NAME] A K [PERSON_NAME] N [PERSON_…" at bounding box center [206, 103] width 45 height 8
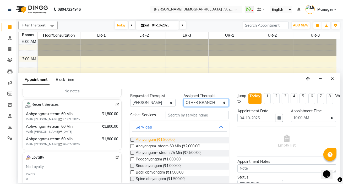
scroll to position [92, 0]
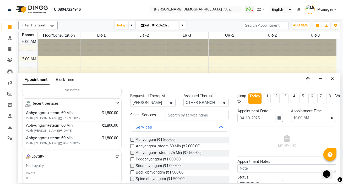
drag, startPoint x: 132, startPoint y: 147, endPoint x: 141, endPoint y: 149, distance: 9.7
click at [132, 146] on label at bounding box center [132, 146] width 4 height 4
click at [132, 146] on input "checkbox" at bounding box center [131, 146] width 3 height 3
checkbox input "true"
select select "2649"
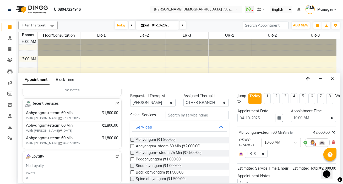
checkbox input "false"
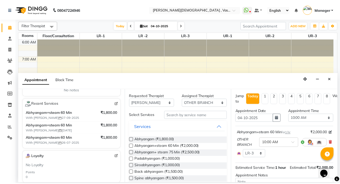
scroll to position [61, 0]
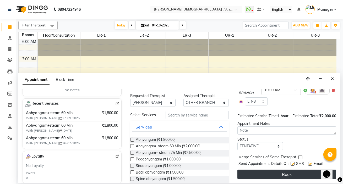
click at [291, 172] on button "Book" at bounding box center [287, 174] width 99 height 9
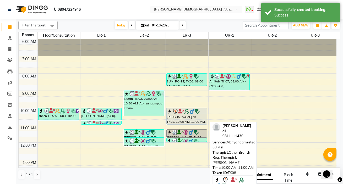
click at [194, 118] on div "[PERSON_NAME] d1, TK08, 10:00 AM-11:00 AM, Abhyangam+steam 60 Min" at bounding box center [187, 116] width 40 height 16
select select "7"
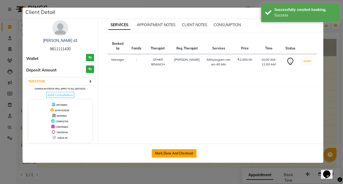
click at [181, 153] on button "Mark Done And Checkout" at bounding box center [174, 153] width 45 height 8
select select "5571"
select select "service"
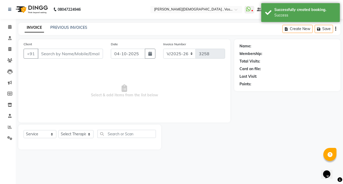
type input "9811111430"
select select "50054"
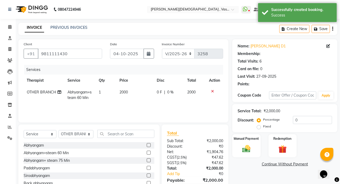
select select "1: Object"
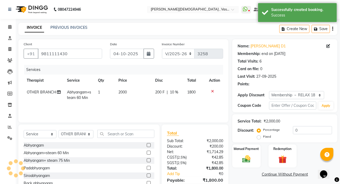
type input "10"
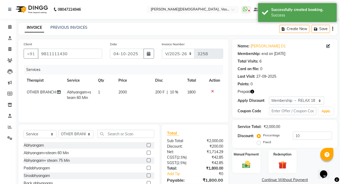
scroll to position [26, 0]
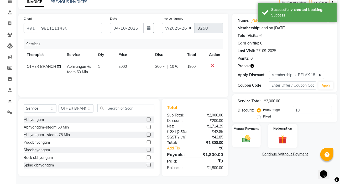
click at [281, 139] on img at bounding box center [282, 139] width 14 height 10
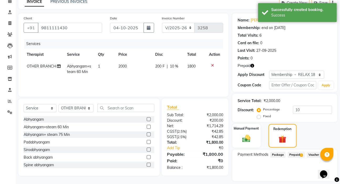
drag, startPoint x: 294, startPoint y: 155, endPoint x: 314, endPoint y: 146, distance: 21.7
click at [294, 155] on span "Prepaid 1" at bounding box center [295, 155] width 17 height 6
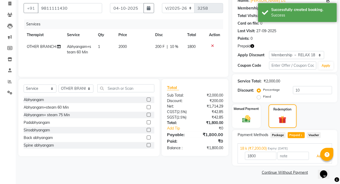
drag, startPoint x: 317, startPoint y: 156, endPoint x: 343, endPoint y: 135, distance: 33.7
click at [317, 155] on button "Add" at bounding box center [319, 156] width 19 height 9
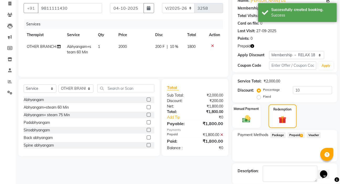
scroll to position [71, 0]
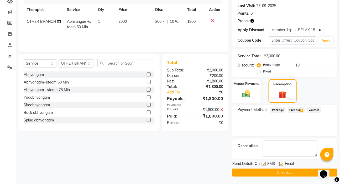
click at [279, 174] on button "Checkout" at bounding box center [284, 173] width 105 height 8
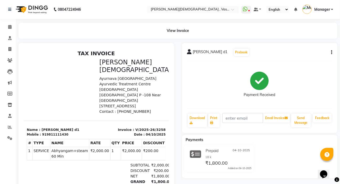
click at [331, 53] on icon "button" at bounding box center [331, 52] width 1 height 0
click at [246, 48] on div "[PERSON_NAME] d1 Prebook" at bounding box center [259, 52] width 145 height 8
click at [194, 52] on span "[PERSON_NAME] d1" at bounding box center [210, 52] width 35 height 7
click at [8, 59] on icon at bounding box center [9, 60] width 5 height 4
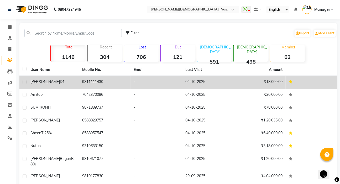
click at [53, 82] on div "[PERSON_NAME] d1" at bounding box center [52, 82] width 45 height 6
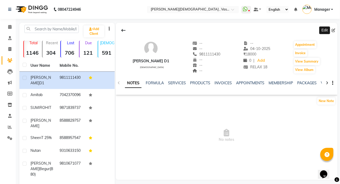
click at [334, 29] on icon at bounding box center [333, 31] width 4 height 4
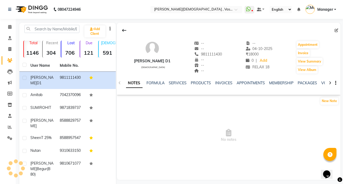
select select "[DEMOGRAPHIC_DATA]"
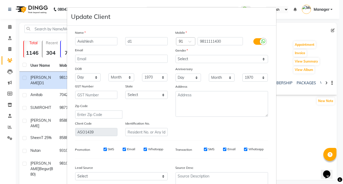
type input "Avishlesh"
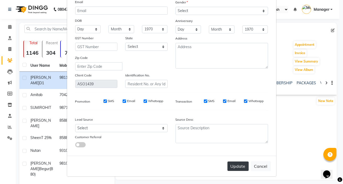
click at [236, 165] on button "Update" at bounding box center [238, 166] width 21 height 9
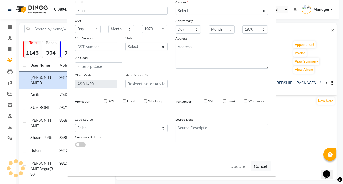
select select
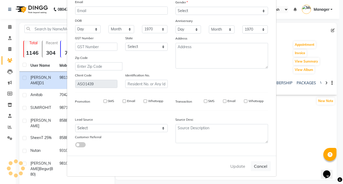
select select
checkbox input "false"
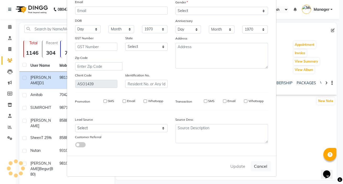
checkbox input "false"
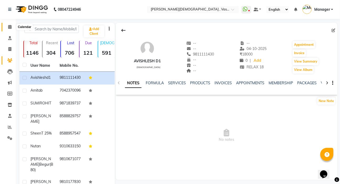
click at [9, 27] on icon at bounding box center [9, 27] width 3 height 4
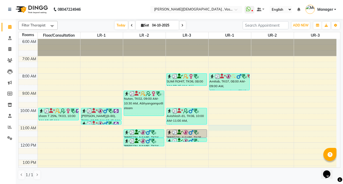
click at [219, 129] on div "6:00 AM 7:00 AM 8:00 AM 9:00 AM 10:00 AM 11:00 AM 12:00 PM 1:00 PM 2:00 PM 3:00…" at bounding box center [178, 168] width 318 height 259
select select "tentative"
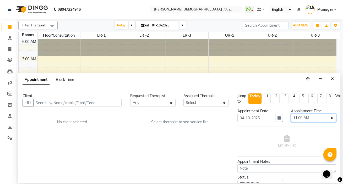
click at [326, 117] on select "Select 07:00 AM 07:15 AM 07:30 AM 07:45 AM 08:00 AM 08:15 AM 08:30 AM 08:45 AM …" at bounding box center [313, 118] width 45 height 8
select select "690"
click at [291, 114] on select "Select 07:00 AM 07:15 AM 07:30 AM 07:45 AM 08:00 AM 08:15 AM 08:30 AM 08:45 AM …" at bounding box center [313, 118] width 45 height 8
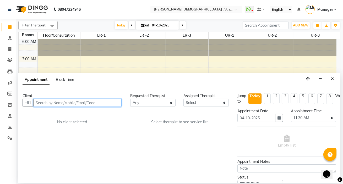
click at [94, 105] on input "text" at bounding box center [77, 103] width 88 height 8
type input "9650636939"
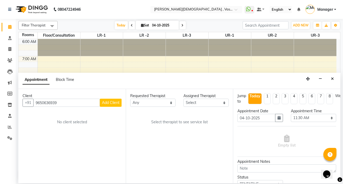
click at [118, 104] on span "Add Client" at bounding box center [111, 102] width 18 height 5
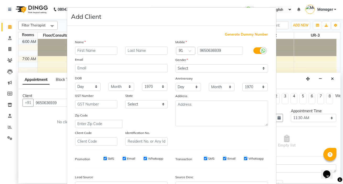
click at [102, 54] on input "text" at bounding box center [96, 51] width 42 height 8
type input "Gaurav"
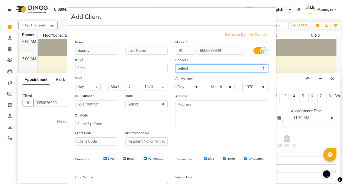
click at [238, 69] on select "Select [DEMOGRAPHIC_DATA] [DEMOGRAPHIC_DATA] Other Prefer Not To Say" at bounding box center [222, 69] width 93 height 8
select select "[DEMOGRAPHIC_DATA]"
click at [176, 65] on select "Select [DEMOGRAPHIC_DATA] [DEMOGRAPHIC_DATA] Other Prefer Not To Say" at bounding box center [222, 69] width 93 height 8
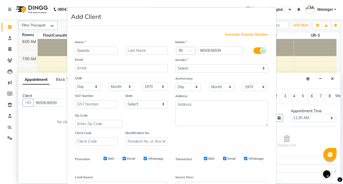
scroll to position [59, 0]
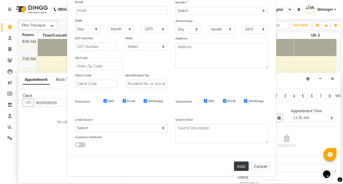
click at [238, 168] on button "Add" at bounding box center [241, 166] width 15 height 9
select select
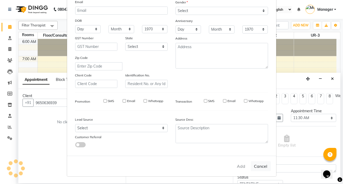
select select
checkbox input "false"
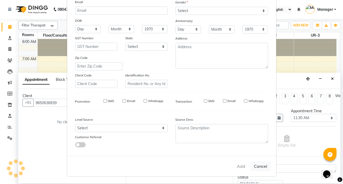
checkbox input "false"
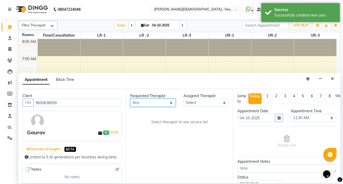
click at [168, 102] on select "Any [PERSON_NAME] V [PERSON_NAME] [PERSON_NAME] A K [PERSON_NAME] N [PERSON_NAM…" at bounding box center [152, 103] width 45 height 8
select select "39038"
click at [130, 99] on select "Any [PERSON_NAME] V [PERSON_NAME] [PERSON_NAME] A K [PERSON_NAME] N [PERSON_NAM…" at bounding box center [152, 103] width 45 height 8
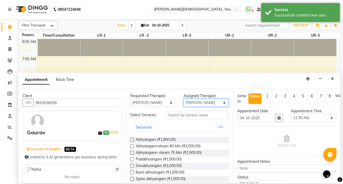
click at [212, 102] on select "Select [PERSON_NAME] V [PERSON_NAME] [PERSON_NAME] A K [PERSON_NAME] N [PERSON_…" at bounding box center [206, 103] width 45 height 8
select select "50054"
click at [184, 99] on select "Select [PERSON_NAME] V [PERSON_NAME] [PERSON_NAME] A K [PERSON_NAME] N [PERSON_…" at bounding box center [206, 103] width 45 height 8
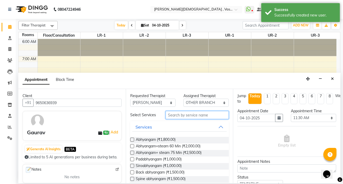
click at [187, 116] on input "text" at bounding box center [197, 115] width 63 height 8
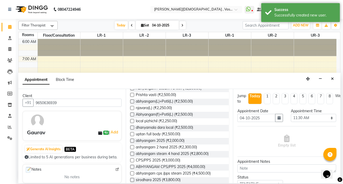
scroll to position [55, 0]
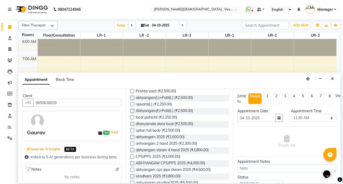
type input "25"
click at [131, 163] on label at bounding box center [132, 164] width 4 height 4
click at [131, 163] on input "checkbox" at bounding box center [131, 163] width 3 height 3
checkbox input "true"
select select "2650"
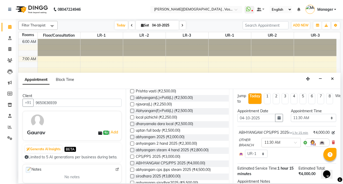
checkbox input "false"
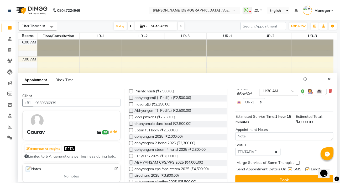
scroll to position [67, 0]
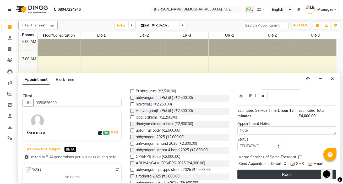
click at [294, 173] on button "Book" at bounding box center [287, 174] width 99 height 9
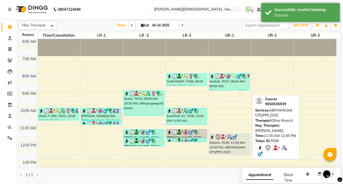
click at [226, 143] on div "Gaurav, TK09, 11:30 AM-12:45 PM, ABHYANGAM CPS/PPS 2025" at bounding box center [230, 144] width 40 height 21
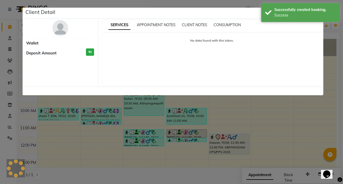
select select "7"
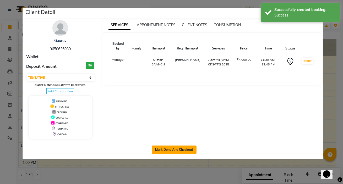
click at [165, 147] on button "Mark Done And Checkout" at bounding box center [174, 150] width 45 height 8
select select "service"
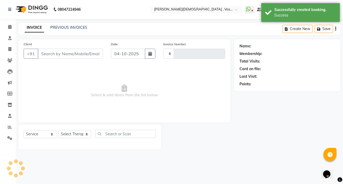
type input "3259"
select select "5571"
type input "9650636939"
select select "50054"
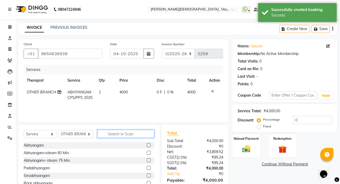
click at [114, 134] on input "text" at bounding box center [125, 134] width 57 height 8
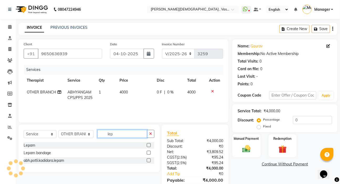
type input "lep"
click at [149, 153] on label at bounding box center [149, 153] width 4 height 4
click at [149, 153] on input "checkbox" at bounding box center [148, 153] width 3 height 3
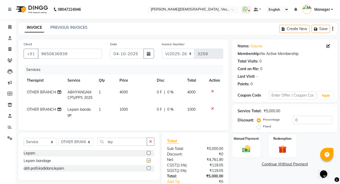
checkbox input "false"
click at [246, 147] on img at bounding box center [246, 149] width 14 height 10
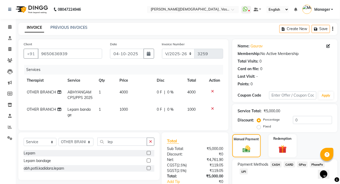
drag, startPoint x: 303, startPoint y: 165, endPoint x: 343, endPoint y: 144, distance: 44.9
click at [305, 164] on span "GPay" at bounding box center [302, 165] width 11 height 6
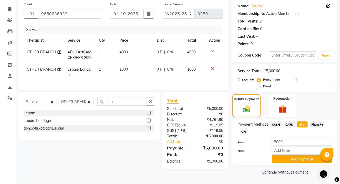
drag, startPoint x: 304, startPoint y: 156, endPoint x: 343, endPoint y: 147, distance: 40.3
click at [305, 156] on button "Add Payment" at bounding box center [301, 160] width 60 height 8
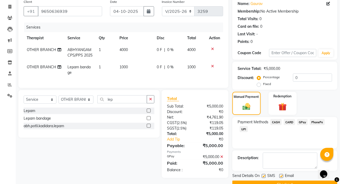
scroll to position [55, 0]
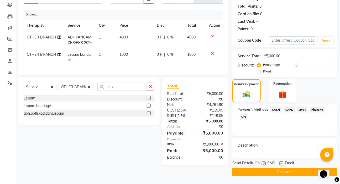
click at [295, 172] on button "Checkout" at bounding box center [284, 172] width 105 height 8
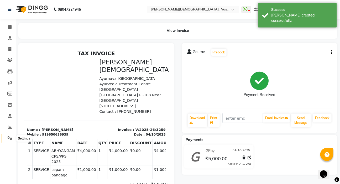
click at [8, 137] on icon at bounding box center [9, 138] width 5 height 4
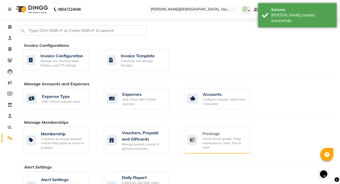
click at [213, 136] on div "Package" at bounding box center [223, 134] width 43 height 6
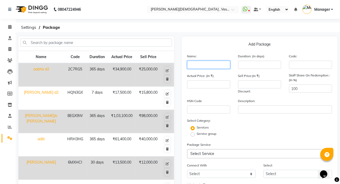
click at [197, 66] on input "text" at bounding box center [208, 65] width 43 height 8
type input "[DEMOGRAPHIC_DATA]"
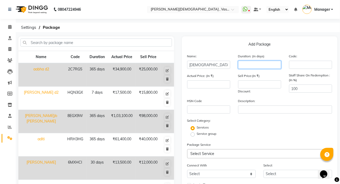
click at [264, 67] on input "number" at bounding box center [259, 65] width 43 height 8
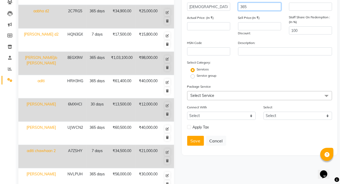
scroll to position [60, 0]
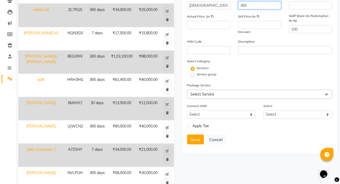
type input "365"
click at [210, 97] on span "Select Service" at bounding box center [202, 94] width 24 height 5
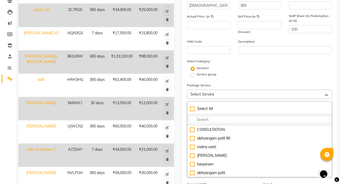
click at [206, 120] on input "multiselect-search" at bounding box center [259, 120] width 139 height 6
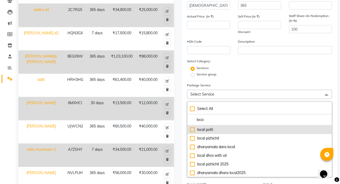
type input "loca"
click at [191, 132] on div "local potli" at bounding box center [259, 130] width 139 height 6
type input "1800"
checkbox input "true"
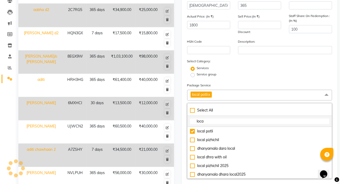
click at [206, 123] on input "loca" at bounding box center [259, 122] width 139 height 6
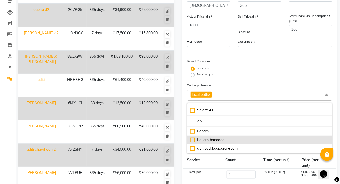
type input "lep"
click at [193, 139] on div "Lepam bandage" at bounding box center [259, 140] width 139 height 6
type input "2800"
checkbox input "true"
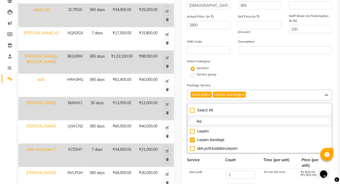
click at [207, 122] on input "lep" at bounding box center [259, 122] width 139 height 6
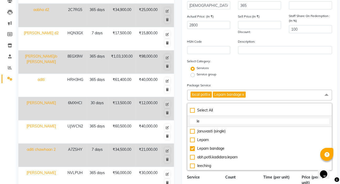
type input "l"
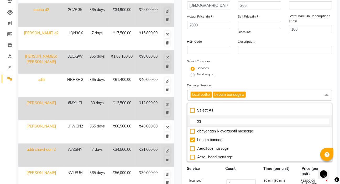
type input "a"
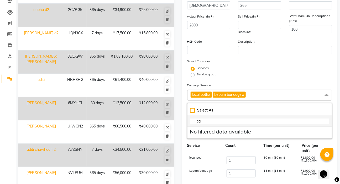
type input "c"
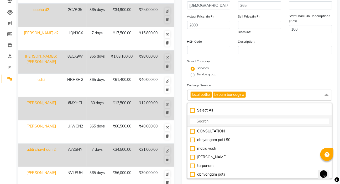
type input "k"
checkbox input "true"
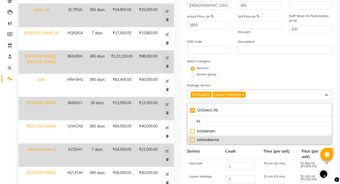
type input "ks"
click at [192, 143] on div "ksharakarma" at bounding box center [259, 140] width 139 height 6
type input "3800"
checkbox input "false"
checkbox input "true"
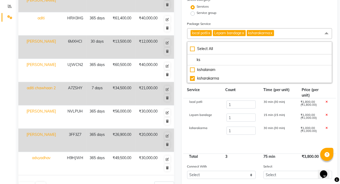
scroll to position [122, 0]
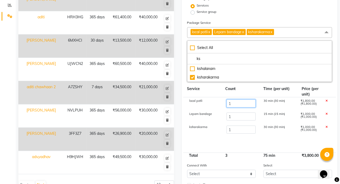
drag, startPoint x: 235, startPoint y: 105, endPoint x: 227, endPoint y: 106, distance: 7.4
click at [227, 106] on input "1" at bounding box center [240, 104] width 29 height 8
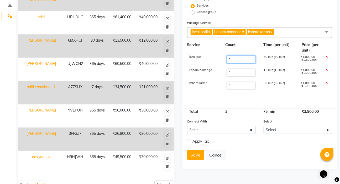
type input "7"
type input "14600"
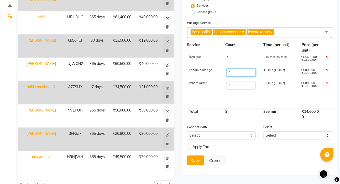
drag, startPoint x: 234, startPoint y: 72, endPoint x: 226, endPoint y: 75, distance: 9.1
click at [226, 75] on input "1" at bounding box center [240, 73] width 29 height 8
type input "14"
type input "27600"
click at [292, 14] on div "Service group" at bounding box center [259, 12] width 153 height 6
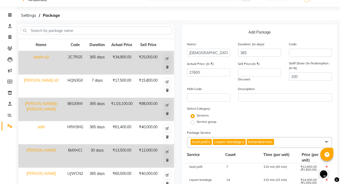
scroll to position [10, 0]
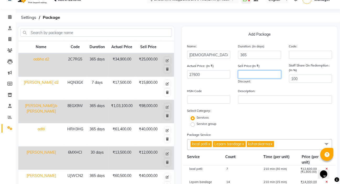
click at [266, 76] on input "number" at bounding box center [259, 75] width 43 height 8
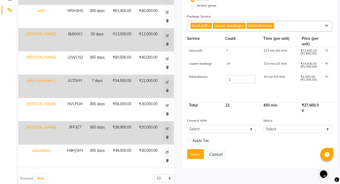
scroll to position [133, 0]
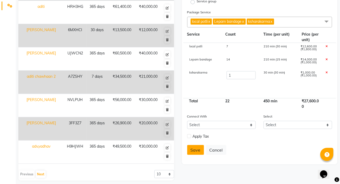
type input "23000"
click at [192, 151] on button "Save" at bounding box center [195, 150] width 17 height 10
select select
checkbox input "false"
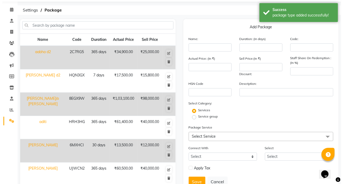
scroll to position [0, 0]
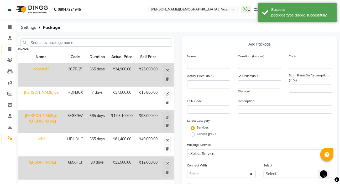
drag, startPoint x: 10, startPoint y: 49, endPoint x: 30, endPoint y: 47, distance: 19.3
click at [10, 49] on icon at bounding box center [9, 49] width 3 height 4
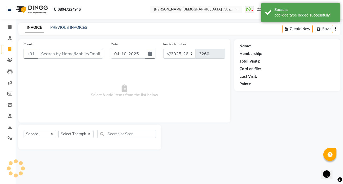
click at [53, 54] on input "Client" at bounding box center [70, 54] width 65 height 10
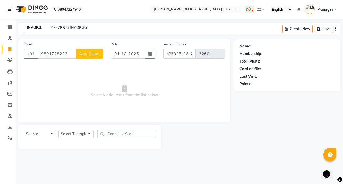
click at [85, 54] on span "Add Client" at bounding box center [89, 53] width 21 height 5
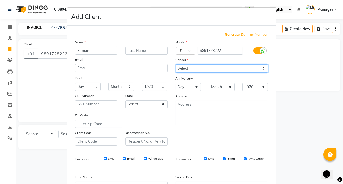
click at [187, 65] on select "Select [DEMOGRAPHIC_DATA] [DEMOGRAPHIC_DATA] Other Prefer Not To Say" at bounding box center [222, 69] width 93 height 8
click at [176, 65] on select "Select [DEMOGRAPHIC_DATA] [DEMOGRAPHIC_DATA] Other Prefer Not To Say" at bounding box center [222, 69] width 93 height 8
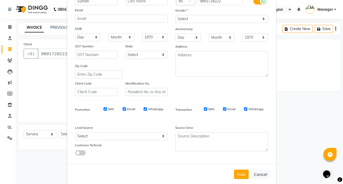
scroll to position [59, 0]
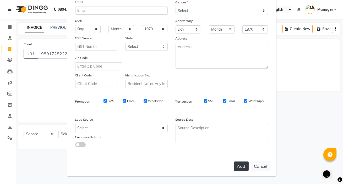
click at [242, 168] on button "Add" at bounding box center [241, 166] width 15 height 9
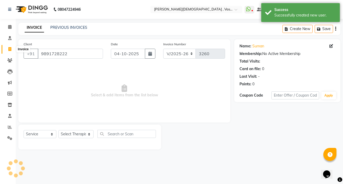
click at [9, 48] on icon at bounding box center [9, 49] width 3 height 4
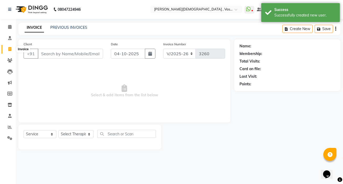
click at [9, 47] on icon at bounding box center [9, 49] width 3 height 4
click at [58, 56] on input "Client" at bounding box center [70, 54] width 65 height 10
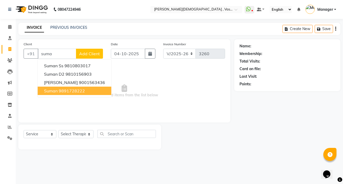
click at [67, 94] on button "Suman 9891728222" at bounding box center [75, 91] width 74 height 8
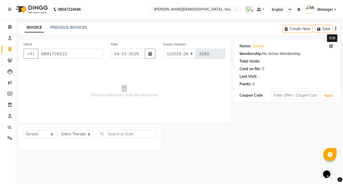
click at [331, 46] on icon at bounding box center [332, 46] width 4 height 4
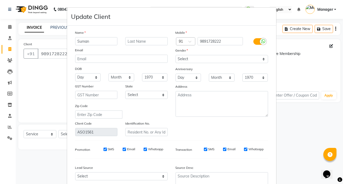
click at [100, 42] on input "Suman" at bounding box center [96, 41] width 42 height 8
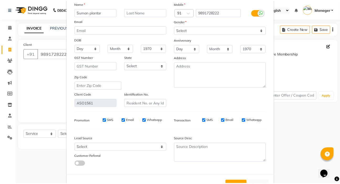
scroll to position [50, 0]
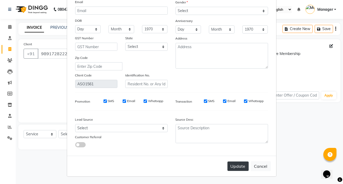
click at [234, 164] on button "Update" at bounding box center [238, 166] width 21 height 9
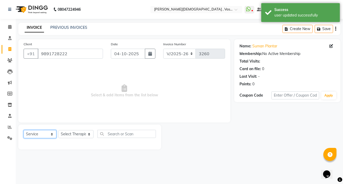
click at [38, 133] on select "Select Service Product Membership Package Voucher Prepaid Gift Card" at bounding box center [40, 134] width 33 height 8
click at [24, 130] on select "Select Service Product Membership Package Voucher Prepaid Gift Card" at bounding box center [40, 134] width 33 height 8
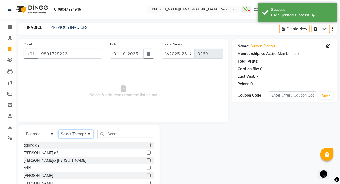
click at [68, 133] on select "Select Therapist [PERSON_NAME] V [PERSON_NAME] [PERSON_NAME] A K [PERSON_NAME] …" at bounding box center [75, 134] width 35 height 8
click at [58, 130] on select "Select Therapist [PERSON_NAME] V [PERSON_NAME] [PERSON_NAME] A K [PERSON_NAME] …" at bounding box center [75, 134] width 35 height 8
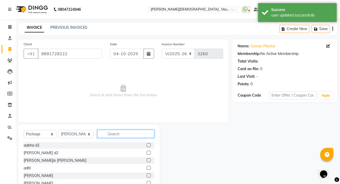
click at [113, 132] on input "text" at bounding box center [125, 134] width 57 height 8
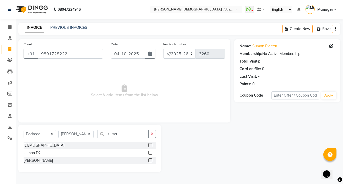
click at [149, 147] on label at bounding box center [150, 145] width 4 height 4
click at [149, 147] on input "checkbox" at bounding box center [149, 145] width 3 height 3
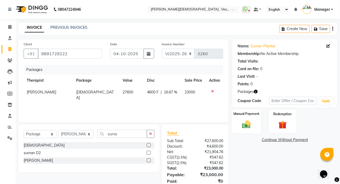
click at [246, 125] on img at bounding box center [246, 125] width 14 height 10
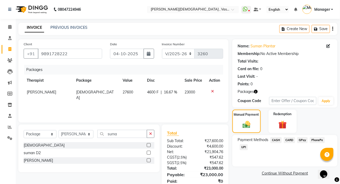
click at [291, 140] on span "CARD" at bounding box center [288, 140] width 11 height 6
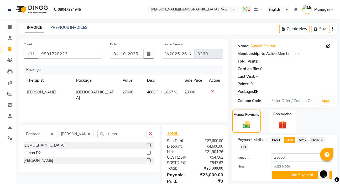
scroll to position [20, 0]
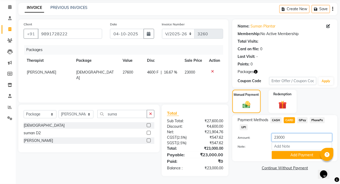
drag, startPoint x: 293, startPoint y: 137, endPoint x: 237, endPoint y: 137, distance: 56.4
click at [237, 137] on div "Amount: 23000" at bounding box center [284, 138] width 102 height 9
click at [294, 156] on button "Add Payment" at bounding box center [301, 155] width 60 height 8
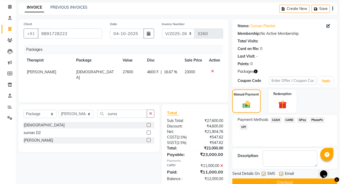
scroll to position [31, 0]
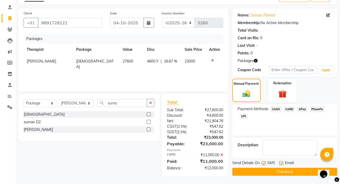
click at [296, 173] on button "Checkout" at bounding box center [284, 172] width 105 height 8
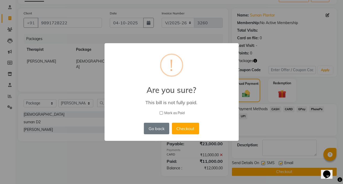
click at [160, 130] on button "Go back" at bounding box center [156, 129] width 25 height 12
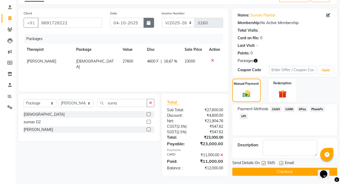
click at [148, 22] on icon "button" at bounding box center [149, 23] width 4 height 4
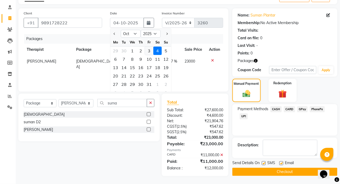
click at [147, 50] on div "3" at bounding box center [149, 51] width 8 height 8
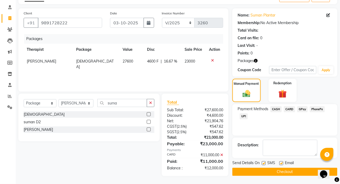
click at [289, 107] on span "CARD" at bounding box center [288, 109] width 11 height 6
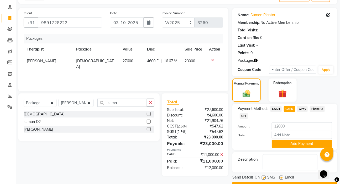
scroll to position [45, 0]
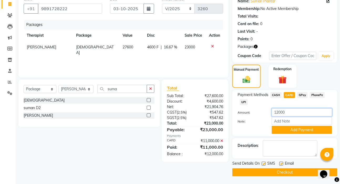
drag, startPoint x: 291, startPoint y: 113, endPoint x: 253, endPoint y: 113, distance: 38.0
click at [254, 113] on div "Amount: 12000" at bounding box center [284, 113] width 102 height 9
click at [221, 141] on icon at bounding box center [221, 141] width 3 height 4
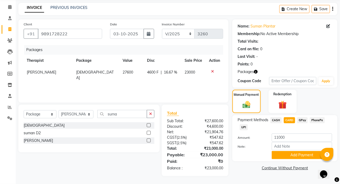
scroll to position [20, 0]
click at [236, 99] on div "Manual Payment" at bounding box center [246, 101] width 29 height 24
click at [291, 118] on span "CARD" at bounding box center [288, 120] width 11 height 6
drag, startPoint x: 292, startPoint y: 154, endPoint x: 300, endPoint y: 154, distance: 7.6
click at [300, 154] on button "Add Payment" at bounding box center [301, 155] width 60 height 8
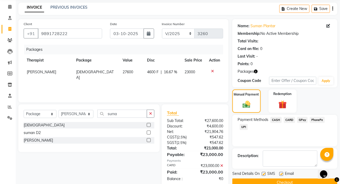
drag, startPoint x: 341, startPoint y: 152, endPoint x: 301, endPoint y: 152, distance: 40.1
click at [340, 164] on html "08047224946 Select Location × Ayurnava Ayurveda , Vasant Kunj WhatsApp Status ✕…" at bounding box center [170, 72] width 340 height 184
click at [222, 166] on icon at bounding box center [221, 166] width 3 height 4
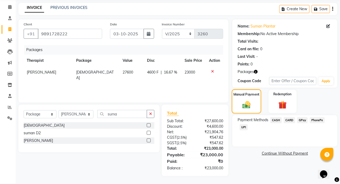
click at [249, 98] on div "Manual Payment" at bounding box center [246, 101] width 29 height 24
click at [246, 102] on img at bounding box center [246, 104] width 13 height 9
click at [289, 120] on span "CARD" at bounding box center [288, 120] width 11 height 6
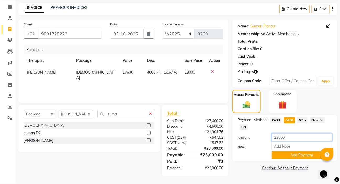
drag, startPoint x: 291, startPoint y: 135, endPoint x: 258, endPoint y: 135, distance: 33.0
click at [258, 135] on div "Amount: 23000" at bounding box center [284, 138] width 102 height 9
click at [289, 156] on button "Add Payment" at bounding box center [301, 155] width 60 height 8
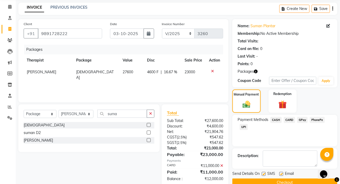
scroll to position [31, 0]
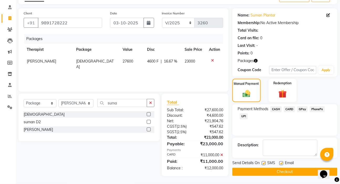
click at [294, 168] on button "Checkout" at bounding box center [284, 172] width 105 height 8
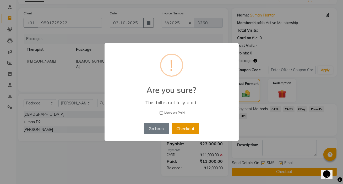
click at [191, 130] on button "Checkout" at bounding box center [185, 129] width 27 height 12
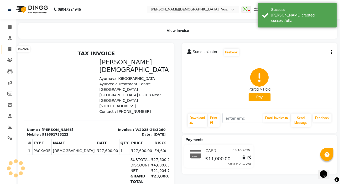
click at [9, 47] on icon at bounding box center [9, 49] width 3 height 4
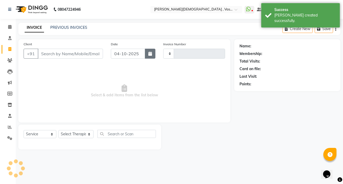
click at [150, 53] on icon "button" at bounding box center [150, 54] width 4 height 4
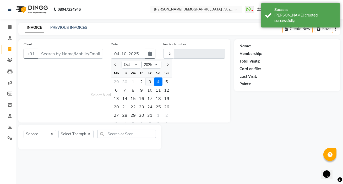
click at [149, 83] on div "3" at bounding box center [150, 82] width 8 height 8
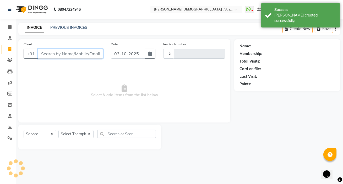
click at [66, 56] on input "Client" at bounding box center [70, 54] width 65 height 10
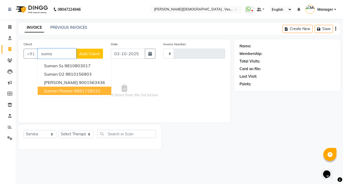
click at [73, 93] on button "Suman plantar 9891728222" at bounding box center [75, 91] width 74 height 8
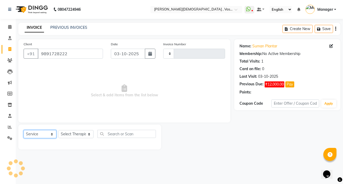
click at [46, 134] on select "Select Service Product Membership Package Voucher Prepaid Gift Card" at bounding box center [40, 134] width 33 height 8
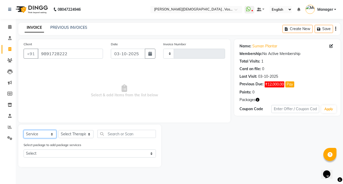
click at [24, 130] on select "Select Service Product Membership Package Voucher Prepaid Gift Card" at bounding box center [40, 134] width 33 height 8
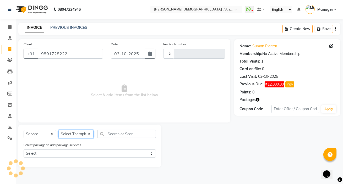
click at [79, 135] on select "Select Therapist [PERSON_NAME] V [PERSON_NAME] [PERSON_NAME] A K [PERSON_NAME] …" at bounding box center [75, 134] width 35 height 8
click at [58, 130] on select "Select Therapist [PERSON_NAME] V [PERSON_NAME] [PERSON_NAME] A K [PERSON_NAME] …" at bounding box center [75, 134] width 35 height 8
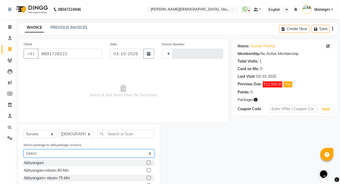
click at [51, 152] on select "Select Sumam" at bounding box center [89, 154] width 131 height 8
click at [24, 150] on select "Select Sumam" at bounding box center [89, 154] width 131 height 8
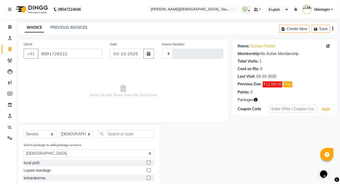
click at [148, 171] on label at bounding box center [149, 171] width 4 height 4
click at [148, 171] on input "checkbox" at bounding box center [148, 170] width 3 height 3
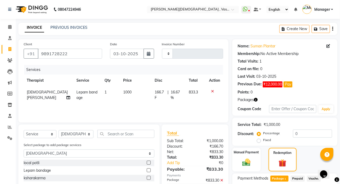
click at [148, 171] on label at bounding box center [149, 171] width 4 height 4
click at [148, 171] on input "checkbox" at bounding box center [148, 170] width 3 height 3
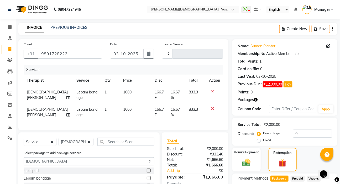
scroll to position [98, 0]
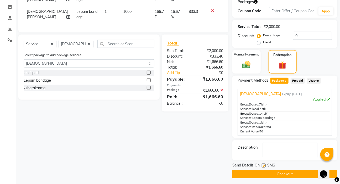
click at [280, 80] on span "Package 1" at bounding box center [279, 81] width 18 height 6
click at [320, 101] on div "Applied" at bounding box center [285, 100] width 90 height 6
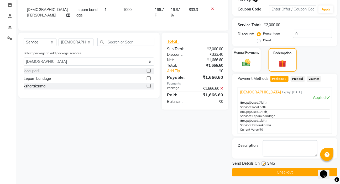
drag, startPoint x: 343, startPoint y: 108, endPoint x: 4, endPoint y: 10, distance: 352.7
click at [286, 173] on button "Checkout" at bounding box center [284, 173] width 105 height 8
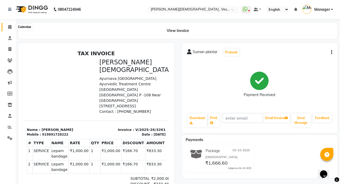
click at [7, 26] on span at bounding box center [9, 27] width 9 height 6
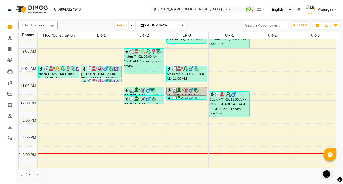
scroll to position [38, 0]
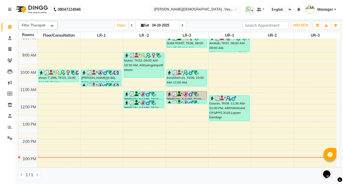
click at [89, 90] on div "6:00 AM 7:00 AM 8:00 AM 9:00 AM 10:00 AM 11:00 AM 12:00 PM 1:00 PM 2:00 PM 3:00…" at bounding box center [178, 130] width 318 height 259
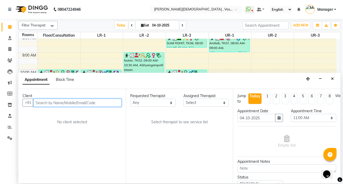
click at [44, 100] on input "text" at bounding box center [77, 103] width 88 height 8
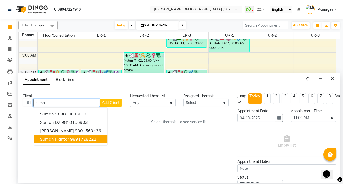
click at [60, 139] on span "Suman plantar" at bounding box center [54, 139] width 29 height 5
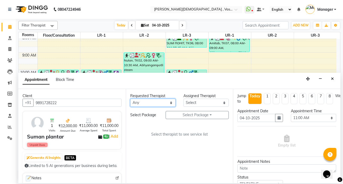
click at [168, 105] on select "Any [PERSON_NAME] V [PERSON_NAME] [PERSON_NAME] A K [PERSON_NAME] N [PERSON_NAM…" at bounding box center [152, 103] width 45 height 8
click at [130, 99] on select "Any [PERSON_NAME] V [PERSON_NAME] [PERSON_NAME] A K [PERSON_NAME] N [PERSON_NAM…" at bounding box center [152, 103] width 45 height 8
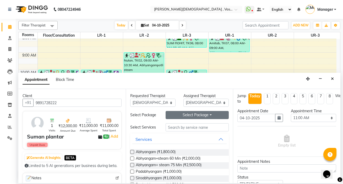
click at [184, 115] on button "Select Package Toggle Dropdown" at bounding box center [197, 115] width 63 height 8
drag, startPoint x: 188, startPoint y: 126, endPoint x: 184, endPoint y: 132, distance: 7.2
click at [187, 126] on li "[DEMOGRAPHIC_DATA]" at bounding box center [193, 126] width 55 height 8
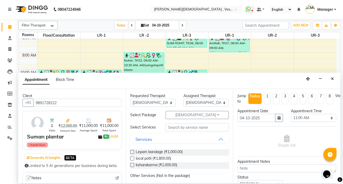
click at [132, 153] on label at bounding box center [132, 152] width 4 height 4
click at [132, 153] on input "checkbox" at bounding box center [131, 152] width 3 height 3
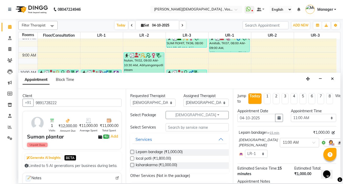
click at [132, 153] on label at bounding box center [132, 152] width 4 height 4
click at [132, 153] on input "checkbox" at bounding box center [131, 152] width 3 height 3
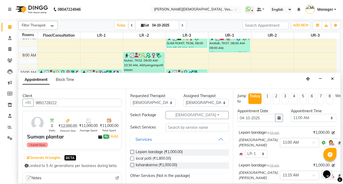
click at [133, 158] on label at bounding box center [132, 159] width 4 height 4
click at [133, 158] on input "checkbox" at bounding box center [131, 159] width 3 height 3
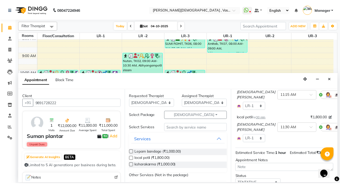
scroll to position [127, 0]
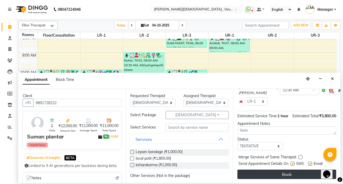
click at [287, 170] on button "Book" at bounding box center [287, 174] width 99 height 9
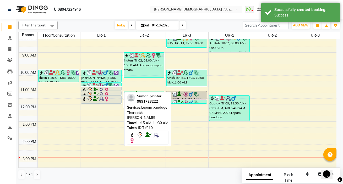
click at [92, 94] on div at bounding box center [101, 95] width 40 height 2
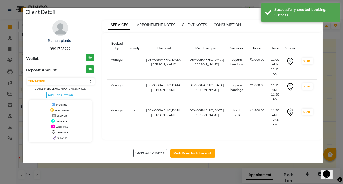
drag, startPoint x: 337, startPoint y: 96, endPoint x: 334, endPoint y: 143, distance: 46.5
click at [337, 143] on ngb-modal-window "Client Detail Suman plantar 9891728222 Wallet ₹0 Deposit Amount ₹0 Select IN SE…" at bounding box center [171, 92] width 343 height 184
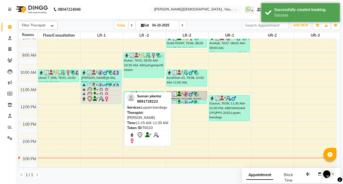
click at [93, 94] on div at bounding box center [101, 95] width 40 height 2
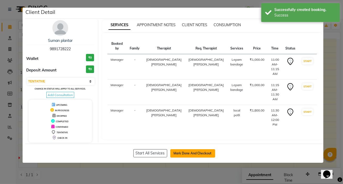
click at [201, 152] on button "Mark Done And Checkout" at bounding box center [192, 153] width 45 height 8
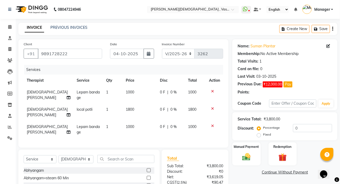
scroll to position [49, 0]
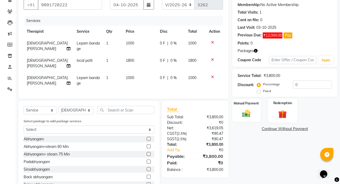
click at [279, 112] on img at bounding box center [282, 114] width 14 height 10
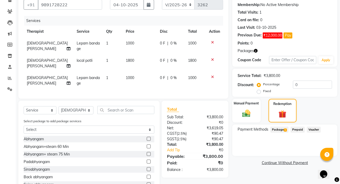
drag, startPoint x: 276, startPoint y: 128, endPoint x: 296, endPoint y: 130, distance: 20.0
click at [276, 128] on span "Package 1" at bounding box center [279, 130] width 18 height 6
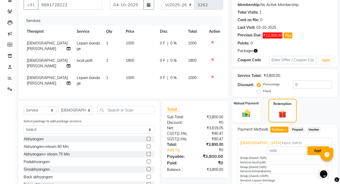
click at [312, 151] on button "Apply" at bounding box center [318, 151] width 22 height 9
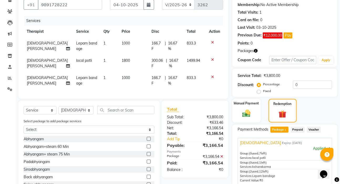
scroll to position [100, 0]
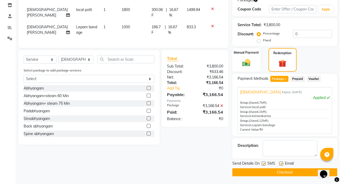
click at [273, 170] on button "Checkout" at bounding box center [284, 173] width 105 height 8
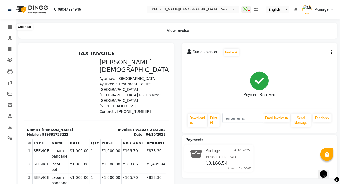
click at [12, 26] on span at bounding box center [9, 27] width 9 height 6
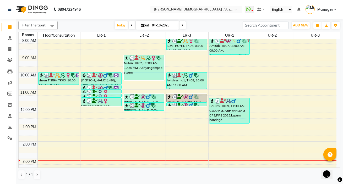
scroll to position [37, 0]
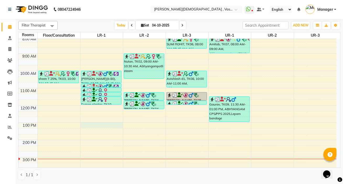
click at [88, 124] on div "6:00 AM 7:00 AM 8:00 AM 9:00 AM 10:00 AM 11:00 AM 12:00 PM 1:00 PM 2:00 PM 3:00…" at bounding box center [178, 131] width 318 height 259
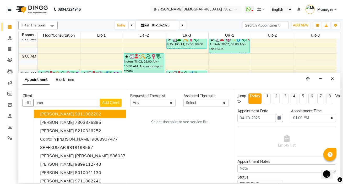
click at [51, 104] on input "uma" at bounding box center [66, 103] width 67 height 8
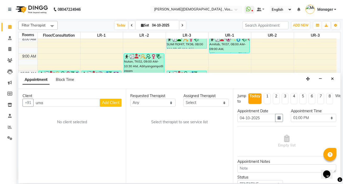
scroll to position [0, 0]
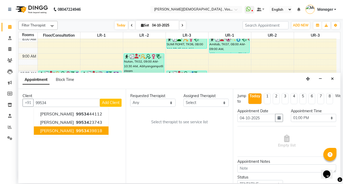
click at [76, 128] on span "99534" at bounding box center [82, 130] width 13 height 5
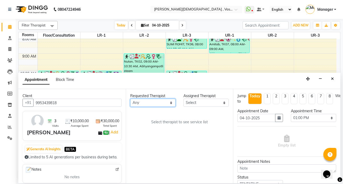
click at [168, 101] on select "Any [PERSON_NAME] V [PERSON_NAME] [PERSON_NAME] A K [PERSON_NAME] N [PERSON_NAM…" at bounding box center [152, 103] width 45 height 8
click at [130, 99] on select "Any [PERSON_NAME] V [PERSON_NAME] [PERSON_NAME] A K [PERSON_NAME] N [PERSON_NAM…" at bounding box center [152, 103] width 45 height 8
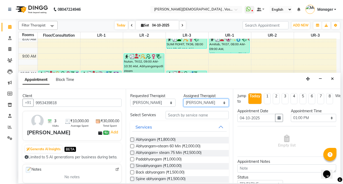
click at [205, 105] on select "Select [PERSON_NAME] V [PERSON_NAME] [PERSON_NAME] A K [PERSON_NAME] N [PERSON_…" at bounding box center [206, 103] width 45 height 8
click at [184, 99] on select "Select [PERSON_NAME] V [PERSON_NAME] [PERSON_NAME] A K [PERSON_NAME] N [PERSON_…" at bounding box center [206, 103] width 45 height 8
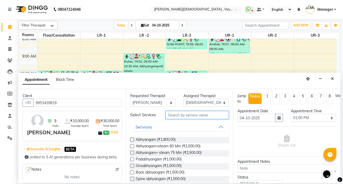
click at [177, 117] on input "text" at bounding box center [197, 115] width 63 height 8
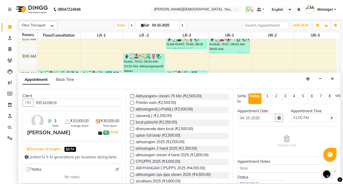
scroll to position [44, 0]
click at [132, 168] on label at bounding box center [132, 168] width 4 height 4
click at [132, 168] on input "checkbox" at bounding box center [131, 168] width 3 height 3
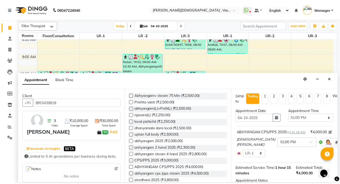
scroll to position [67, 0]
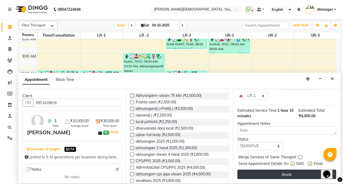
click at [280, 170] on button "Book" at bounding box center [287, 174] width 99 height 9
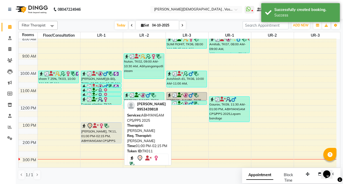
click at [109, 130] on div "[PERSON_NAME], TK11, 01:00 PM-02:15 PM, ABHYANGAM CPS/PPS 2025" at bounding box center [101, 133] width 40 height 21
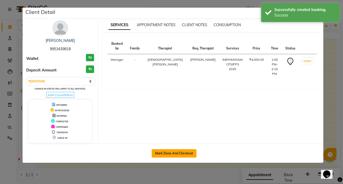
drag, startPoint x: 167, startPoint y: 155, endPoint x: 171, endPoint y: 149, distance: 7.0
click at [167, 154] on button "Mark Done And Checkout" at bounding box center [174, 153] width 45 height 8
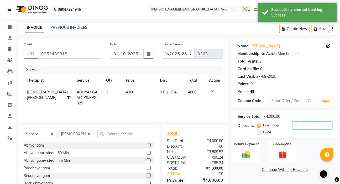
drag, startPoint x: 298, startPoint y: 126, endPoint x: 287, endPoint y: 127, distance: 10.5
click at [287, 127] on div "Percentage Fixed 0" at bounding box center [295, 129] width 74 height 14
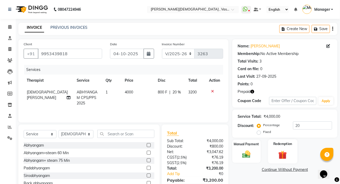
scroll to position [26, 0]
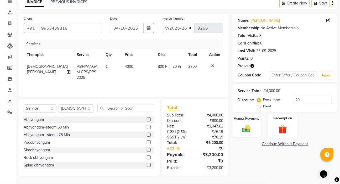
click at [283, 124] on img at bounding box center [282, 129] width 14 height 10
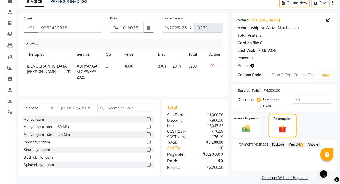
drag, startPoint x: 295, startPoint y: 145, endPoint x: 343, endPoint y: 120, distance: 54.0
click at [295, 144] on span "Prepaid 1" at bounding box center [295, 145] width 17 height 6
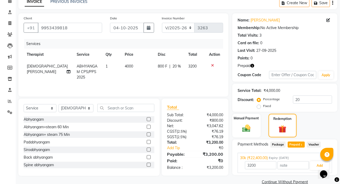
scroll to position [35, 0]
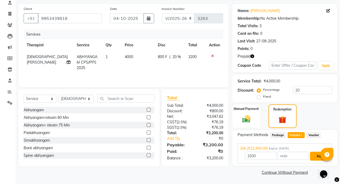
click at [314, 158] on button "Add" at bounding box center [319, 156] width 19 height 9
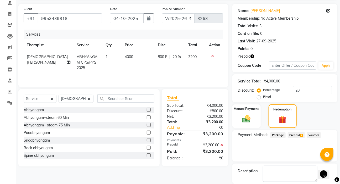
scroll to position [61, 0]
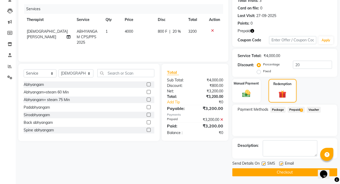
click at [277, 173] on button "Checkout" at bounding box center [284, 173] width 105 height 8
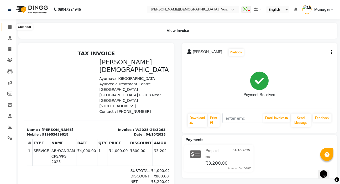
click at [7, 27] on span at bounding box center [9, 27] width 9 height 6
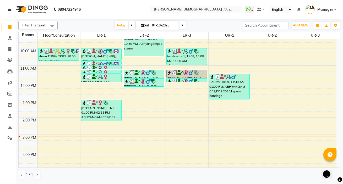
scroll to position [60, 0]
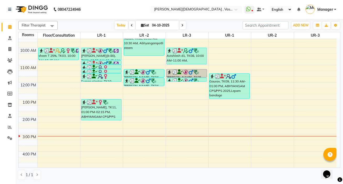
click at [132, 111] on td at bounding box center [187, 114] width 299 height 6
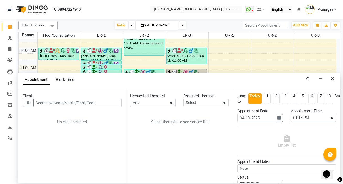
click at [76, 108] on div "Client +91 No client selected" at bounding box center [72, 136] width 108 height 94
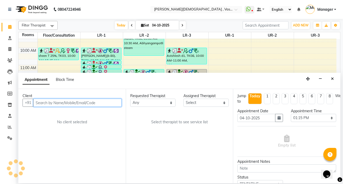
click at [77, 100] on input "text" at bounding box center [77, 103] width 88 height 8
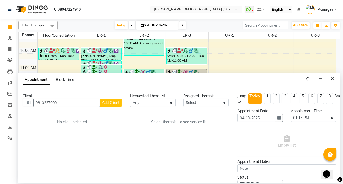
click at [105, 101] on span "Add Client" at bounding box center [111, 102] width 18 height 5
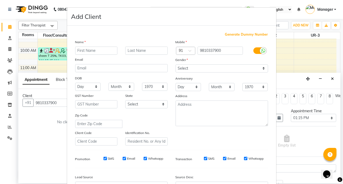
click at [90, 51] on input "text" at bounding box center [96, 51] width 42 height 8
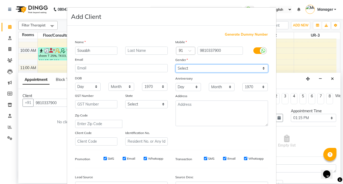
click at [253, 66] on select "Select [DEMOGRAPHIC_DATA] [DEMOGRAPHIC_DATA] Other Prefer Not To Say" at bounding box center [222, 69] width 93 height 8
click at [176, 65] on select "Select [DEMOGRAPHIC_DATA] [DEMOGRAPHIC_DATA] Other Prefer Not To Say" at bounding box center [222, 69] width 93 height 8
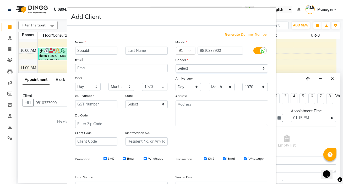
scroll to position [59, 0]
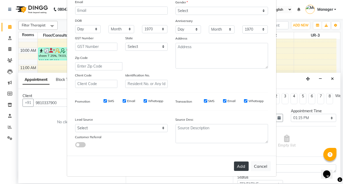
click at [241, 165] on button "Add" at bounding box center [241, 166] width 15 height 9
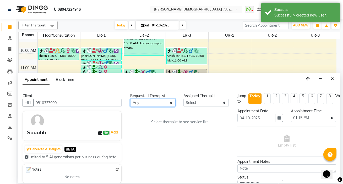
click at [172, 104] on select "Any [PERSON_NAME] V [PERSON_NAME] [PERSON_NAME] A K [PERSON_NAME] N [PERSON_NAM…" at bounding box center [152, 103] width 45 height 8
click at [130, 99] on select "Any [PERSON_NAME] V [PERSON_NAME] [PERSON_NAME] A K [PERSON_NAME] N [PERSON_NAM…" at bounding box center [152, 103] width 45 height 8
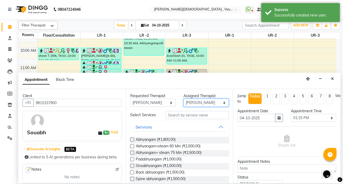
click at [208, 104] on select "Select [PERSON_NAME] V [PERSON_NAME] [PERSON_NAME] A K [PERSON_NAME] N [PERSON_…" at bounding box center [206, 103] width 45 height 8
click at [184, 99] on select "Select [PERSON_NAME] V [PERSON_NAME] [PERSON_NAME] A K [PERSON_NAME] N [PERSON_…" at bounding box center [206, 103] width 45 height 8
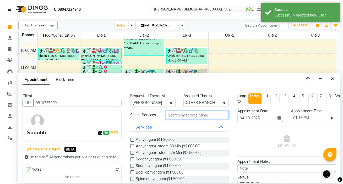
click at [182, 115] on input "text" at bounding box center [197, 115] width 63 height 8
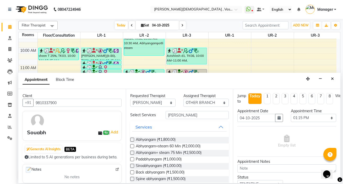
click at [232, 124] on div "Client [PHONE_NUMBER] Souabh ₹0 | Add Generate AI Insights BETA Limited to 5 AI…" at bounding box center [179, 136] width 322 height 94
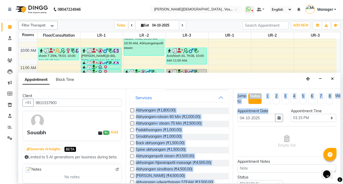
scroll to position [30, 0]
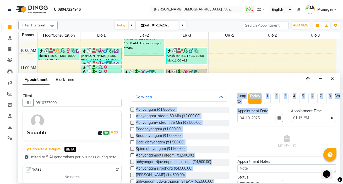
click at [223, 136] on div "Siroabhyangam (₹1,000.00)" at bounding box center [179, 136] width 99 height 7
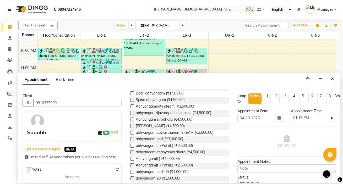
scroll to position [86, 0]
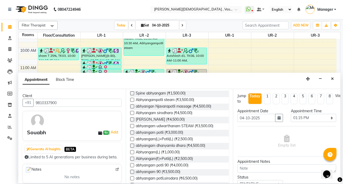
click at [133, 172] on label at bounding box center [132, 172] width 4 height 4
click at [133, 172] on input "checkbox" at bounding box center [131, 172] width 3 height 3
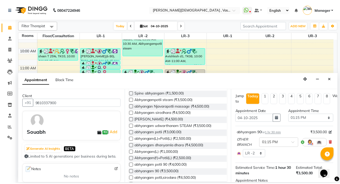
scroll to position [61, 0]
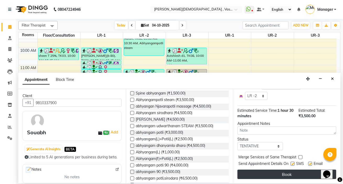
click at [288, 172] on button "Book" at bounding box center [287, 174] width 99 height 9
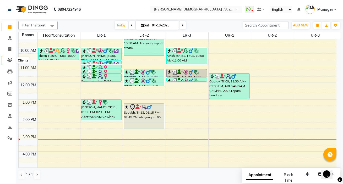
click at [9, 60] on icon at bounding box center [9, 60] width 5 height 4
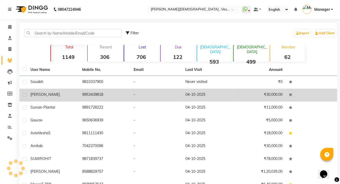
scroll to position [42, 0]
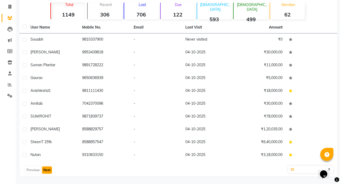
click at [48, 170] on button "Next" at bounding box center [47, 170] width 10 height 7
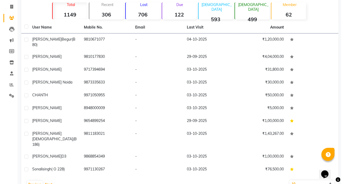
scroll to position [0, 0]
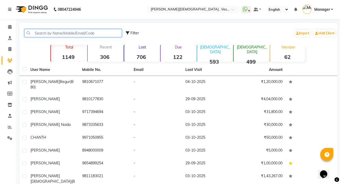
click at [68, 32] on input "text" at bounding box center [72, 33] width 97 height 8
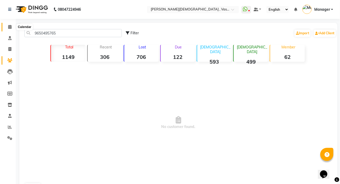
click at [9, 26] on icon at bounding box center [9, 27] width 3 height 4
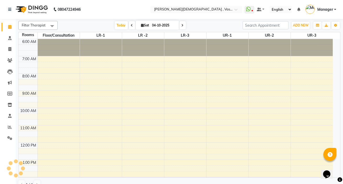
scroll to position [118, 0]
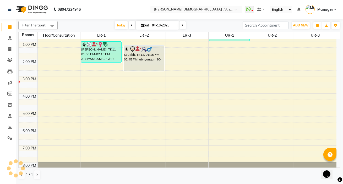
click at [151, 26] on input "04-10-2025" at bounding box center [164, 26] width 26 height 8
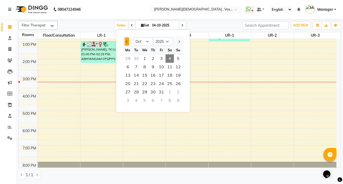
click at [126, 40] on button "Previous month" at bounding box center [127, 42] width 4 height 8
click at [178, 60] on span "7" at bounding box center [178, 59] width 8 height 8
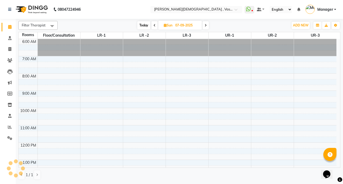
scroll to position [129, 0]
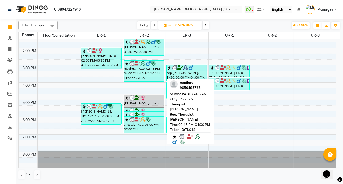
click at [135, 72] on div "madhav, TK19, 02:45 PM-04:00 PM, ABHYANGAM CPS/PPS 2025" at bounding box center [144, 71] width 40 height 21
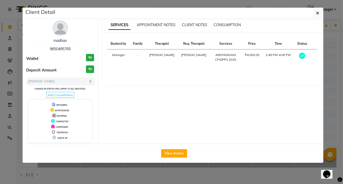
click at [71, 48] on span "9650495765" at bounding box center [60, 49] width 21 height 5
click at [319, 13] on icon "button" at bounding box center [318, 13] width 3 height 4
